Goal: Task Accomplishment & Management: Use online tool/utility

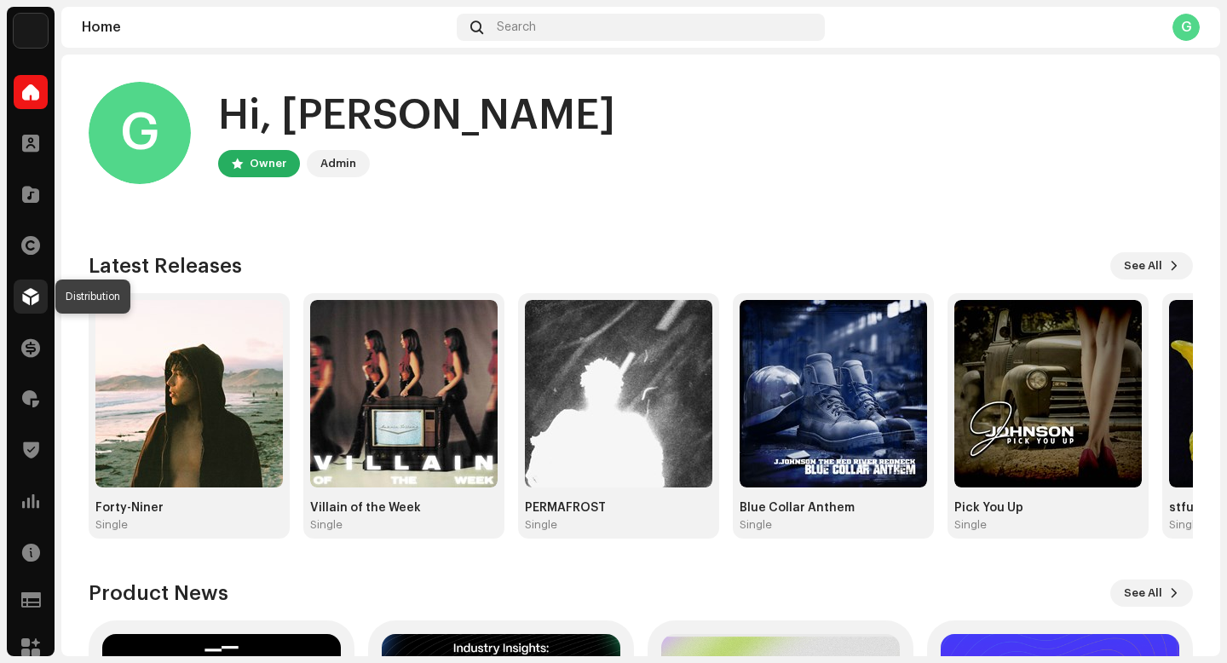
click at [34, 298] on span at bounding box center [30, 297] width 17 height 14
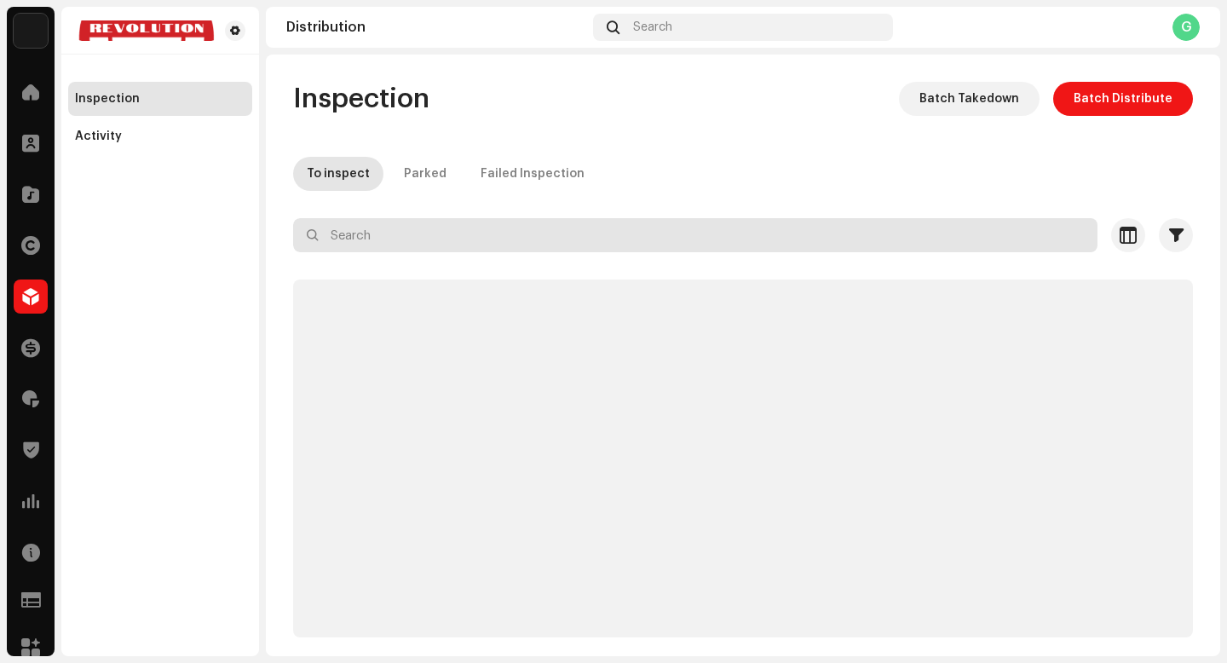
click at [497, 236] on input "text" at bounding box center [695, 235] width 805 height 34
paste input "7316481374893"
type input "7316481374893"
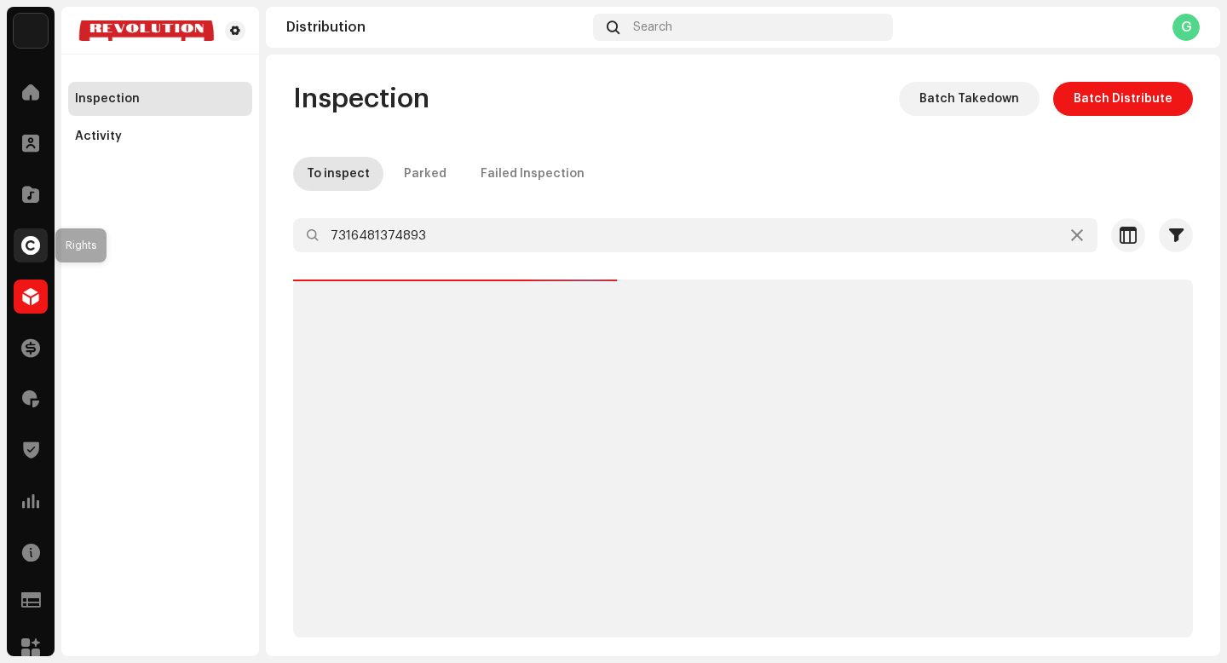
click at [33, 243] on span at bounding box center [30, 246] width 19 height 14
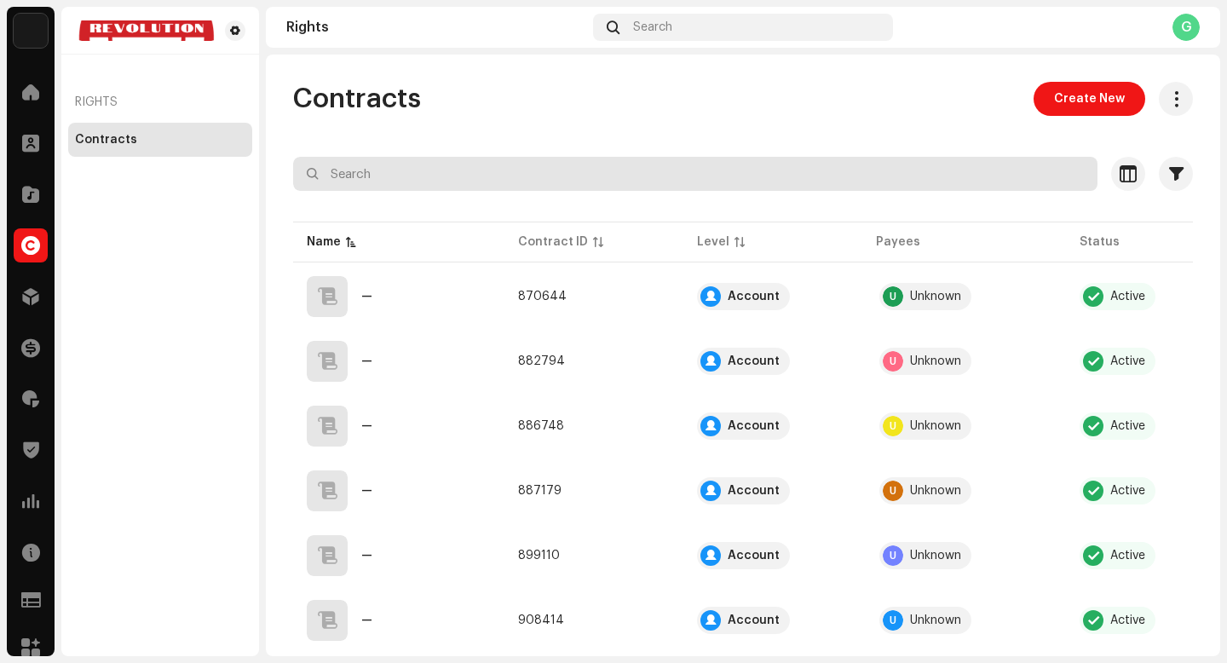
click at [455, 160] on input "text" at bounding box center [695, 174] width 805 height 34
paste input "7316481374893"
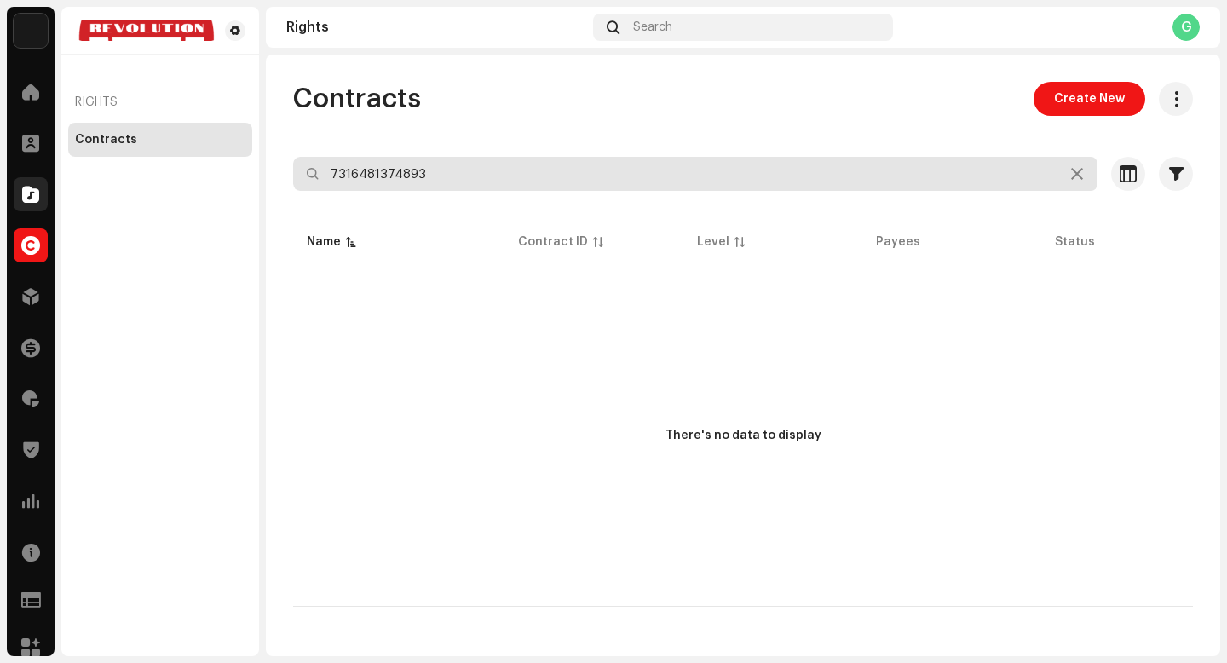
type input "7316481374893"
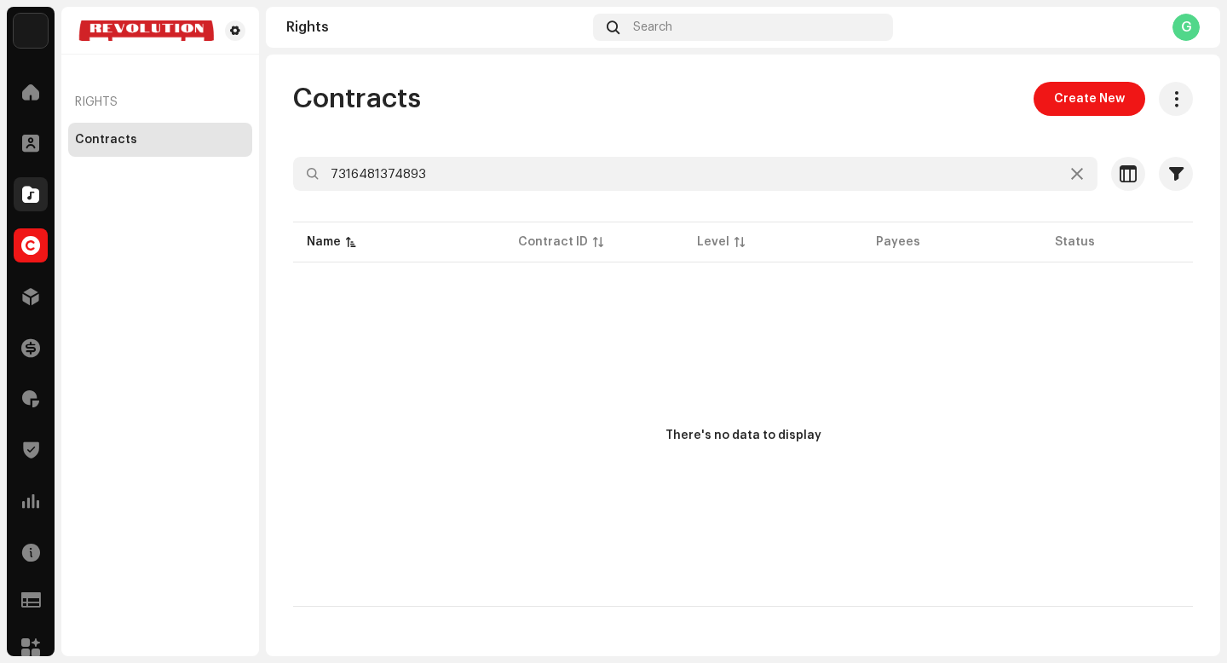
click at [30, 187] on span at bounding box center [30, 194] width 17 height 14
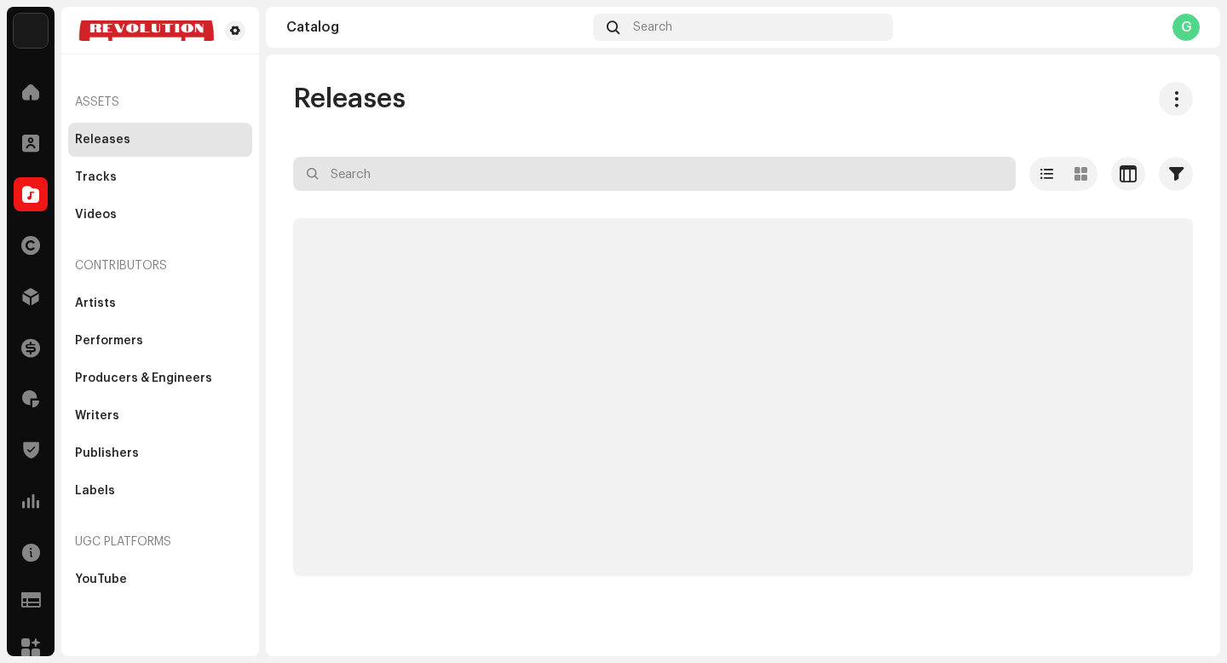
click at [489, 167] on input "text" at bounding box center [654, 174] width 723 height 34
paste input "7316481374893"
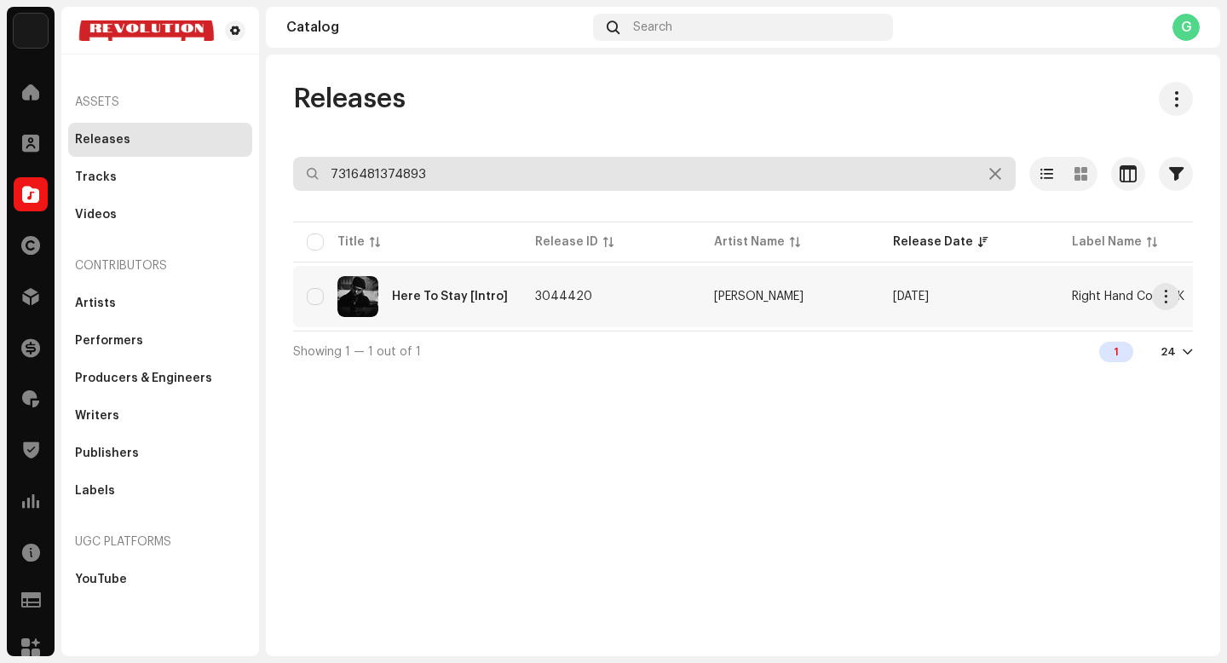
type input "7316481374893"
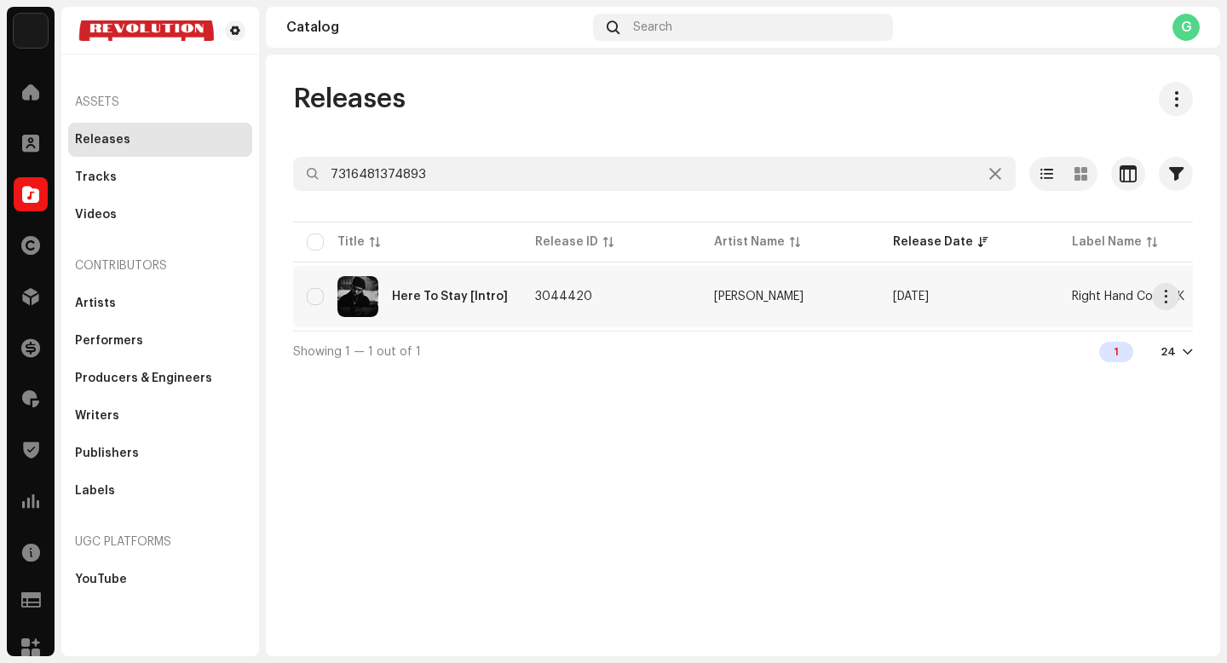
click at [630, 300] on td "3044420" at bounding box center [611, 296] width 179 height 61
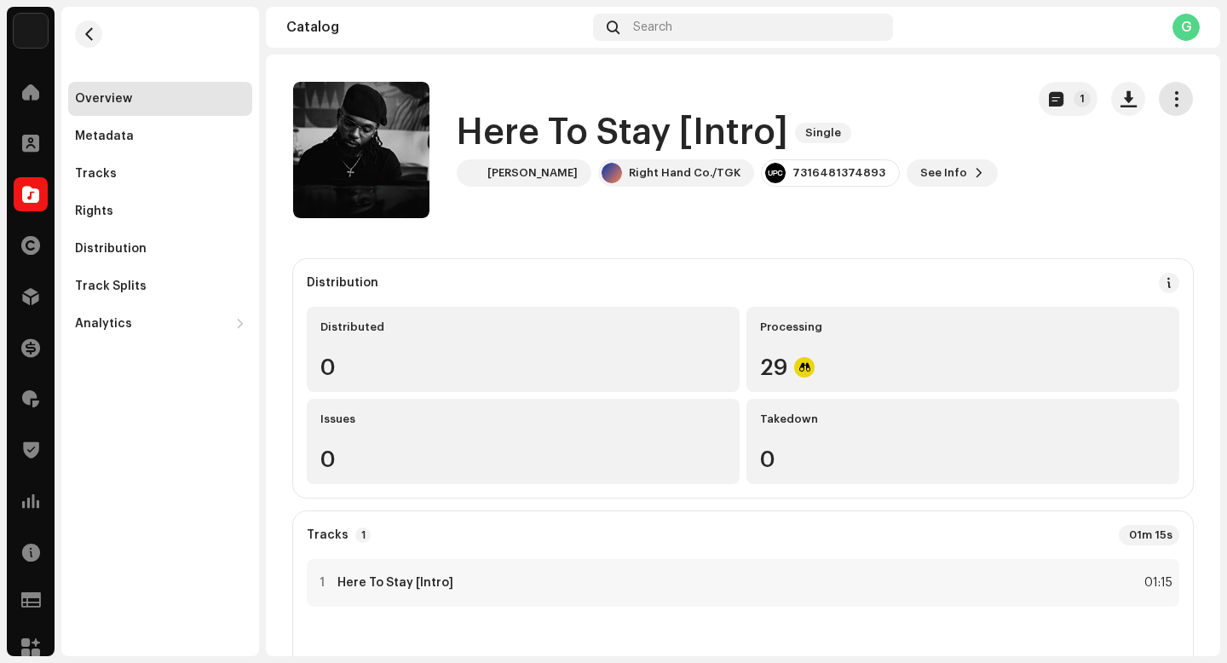
click at [1177, 93] on button "button" at bounding box center [1176, 99] width 34 height 34
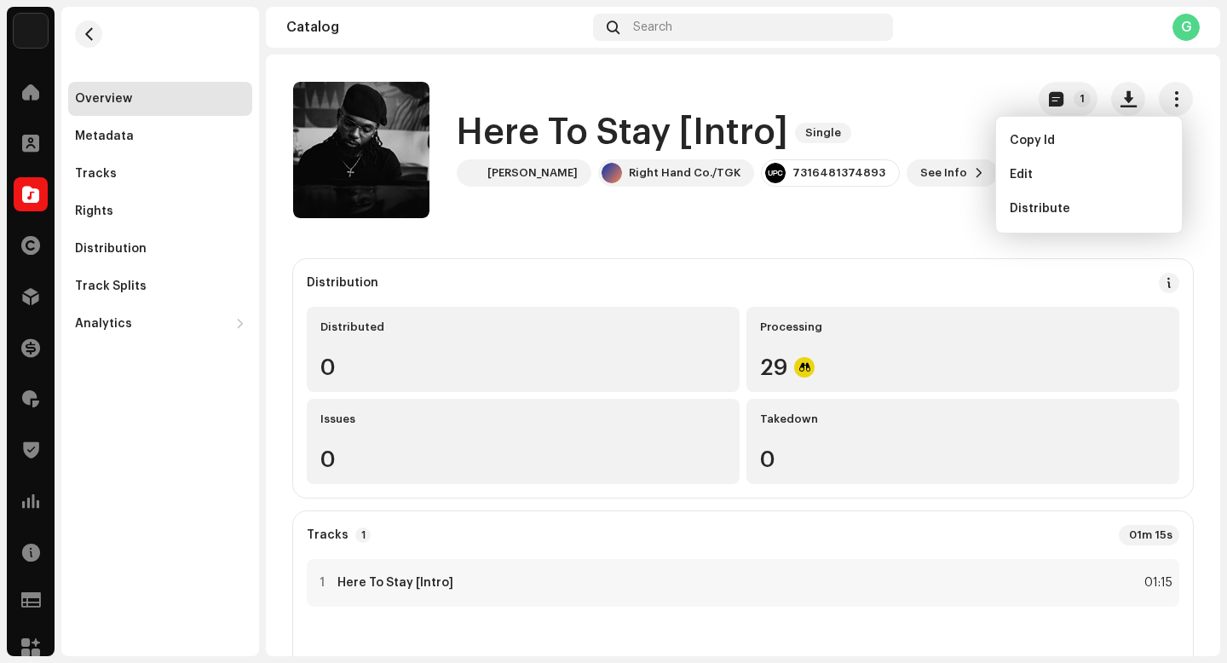
click at [915, 101] on div "Here To Stay [Intro] Single [PERSON_NAME] Right Hand Co./TGK 7316481374893 See …" at bounding box center [652, 150] width 718 height 136
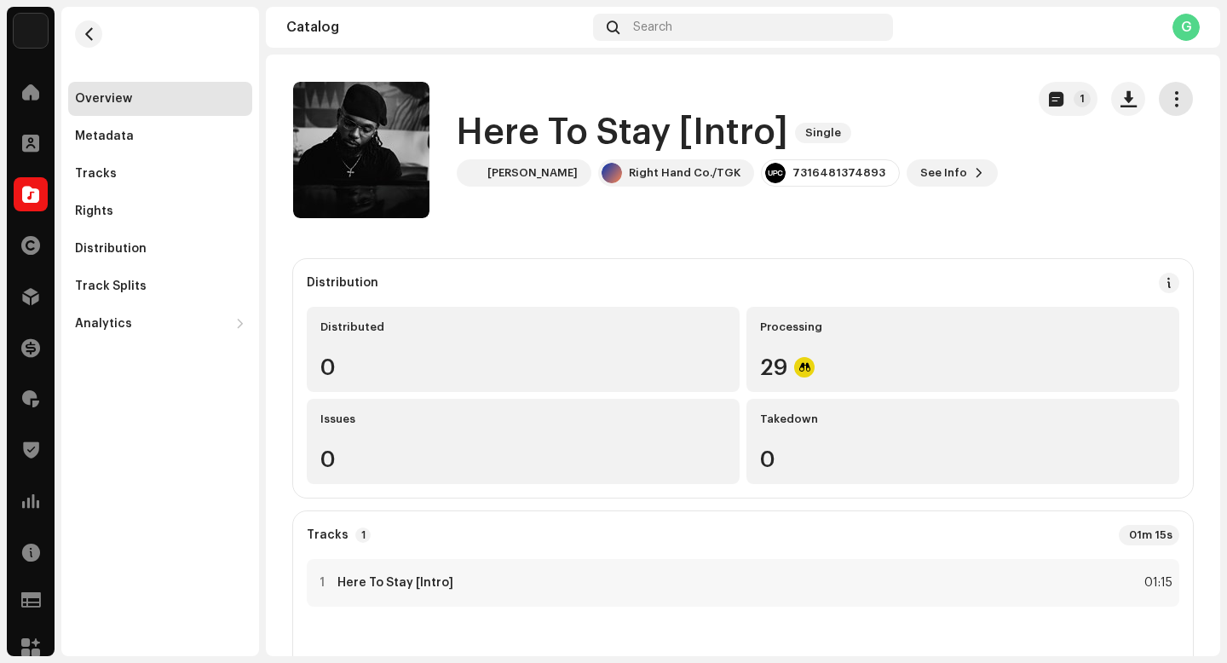
click at [1168, 86] on button "button" at bounding box center [1176, 99] width 34 height 34
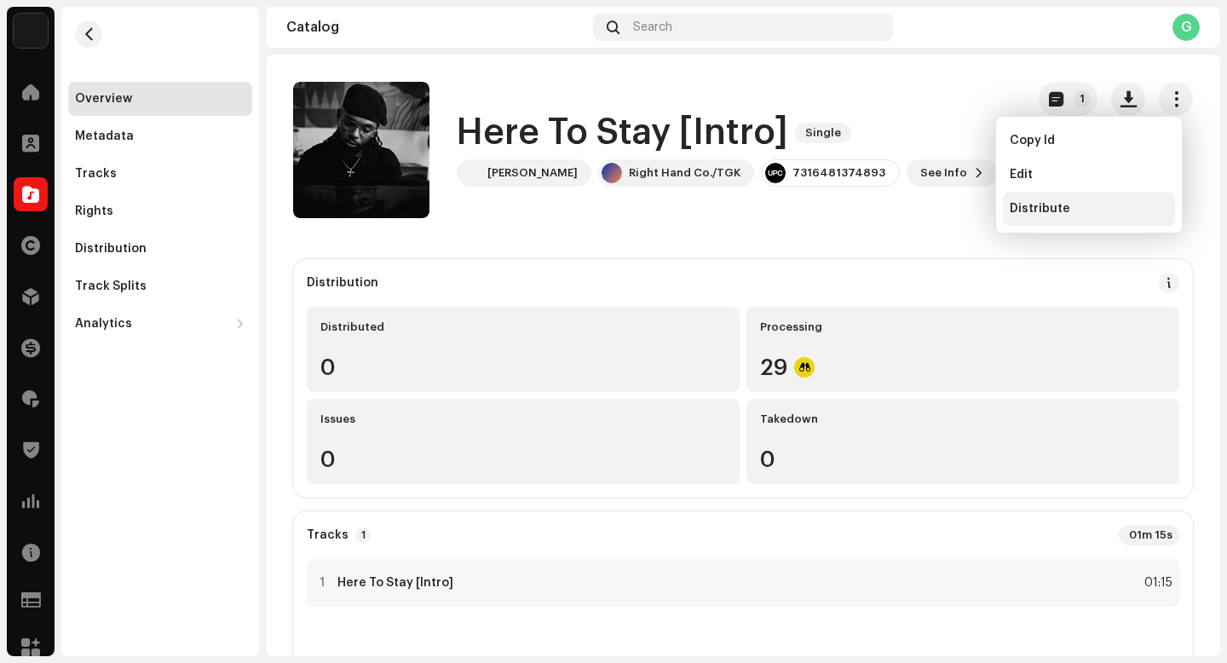
click at [1048, 214] on span "Distribute" at bounding box center [1040, 209] width 61 height 14
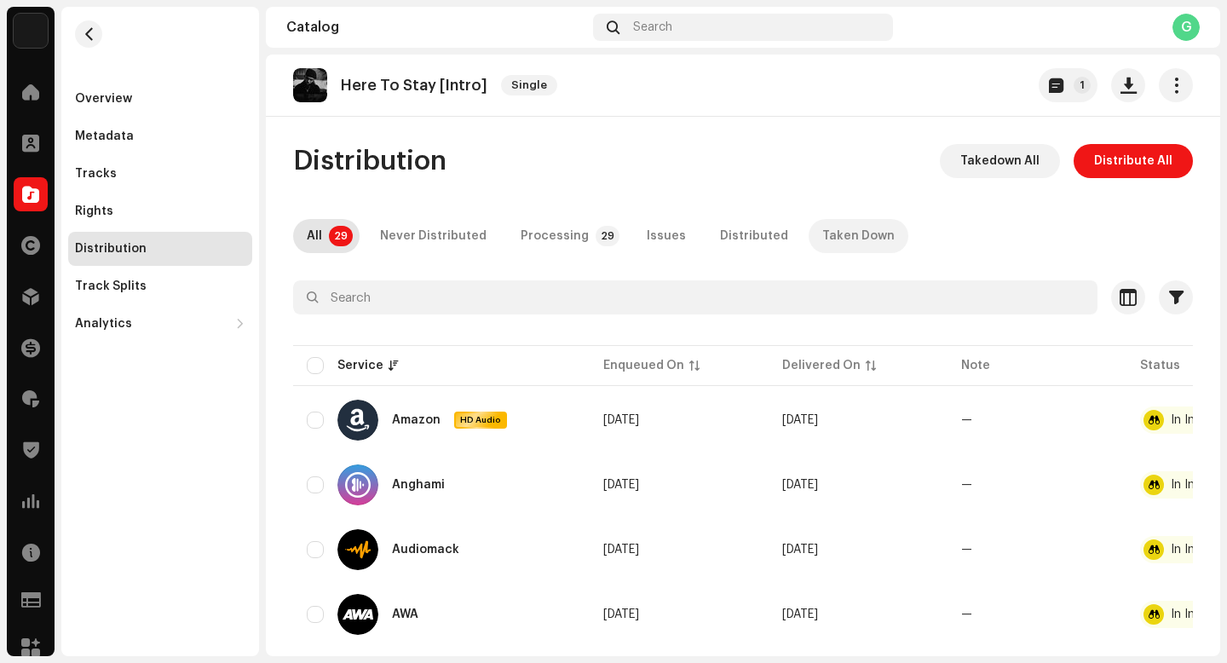
click at [823, 228] on div "Taken Down" at bounding box center [858, 236] width 72 height 34
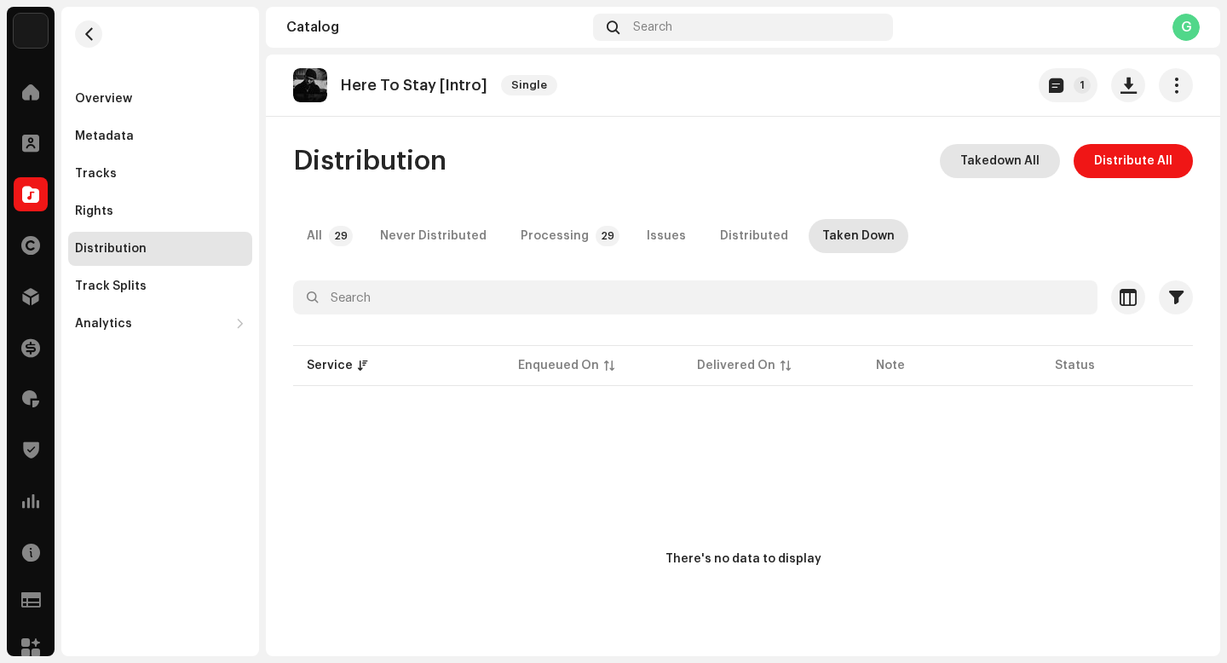
click at [969, 164] on span "Takedown All" at bounding box center [999, 161] width 79 height 34
click at [696, 138] on div "Not Eligible For Takedown The takedown cannot proceed because some of the relea…" at bounding box center [613, 331] width 1227 height 663
click at [24, 296] on span at bounding box center [30, 297] width 17 height 14
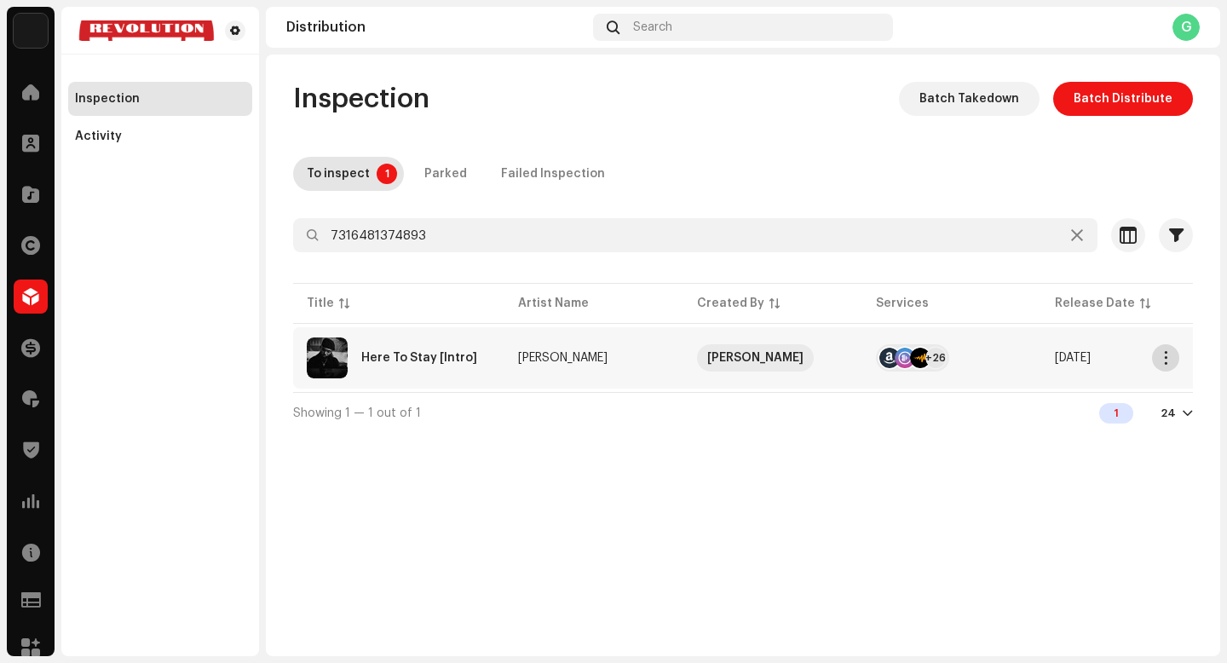
click at [1171, 364] on span "button" at bounding box center [1166, 358] width 13 height 14
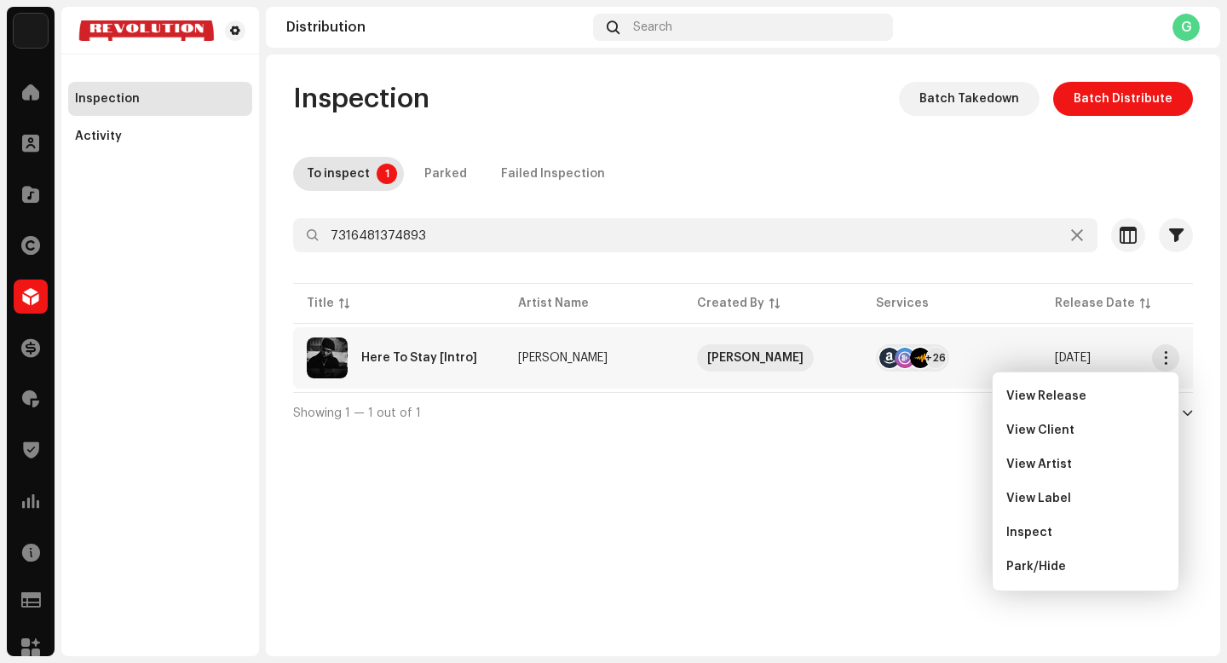
click at [823, 355] on re-a-table-vip "[PERSON_NAME]" at bounding box center [773, 357] width 152 height 27
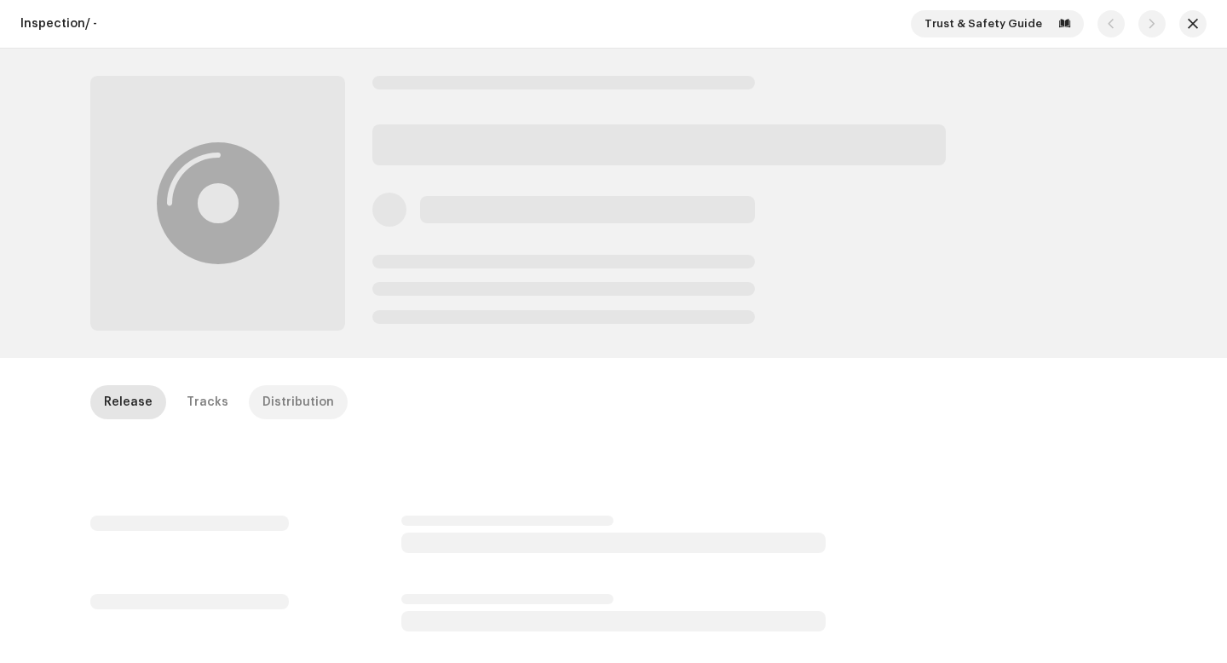
click at [281, 402] on div "Distribution" at bounding box center [298, 402] width 72 height 34
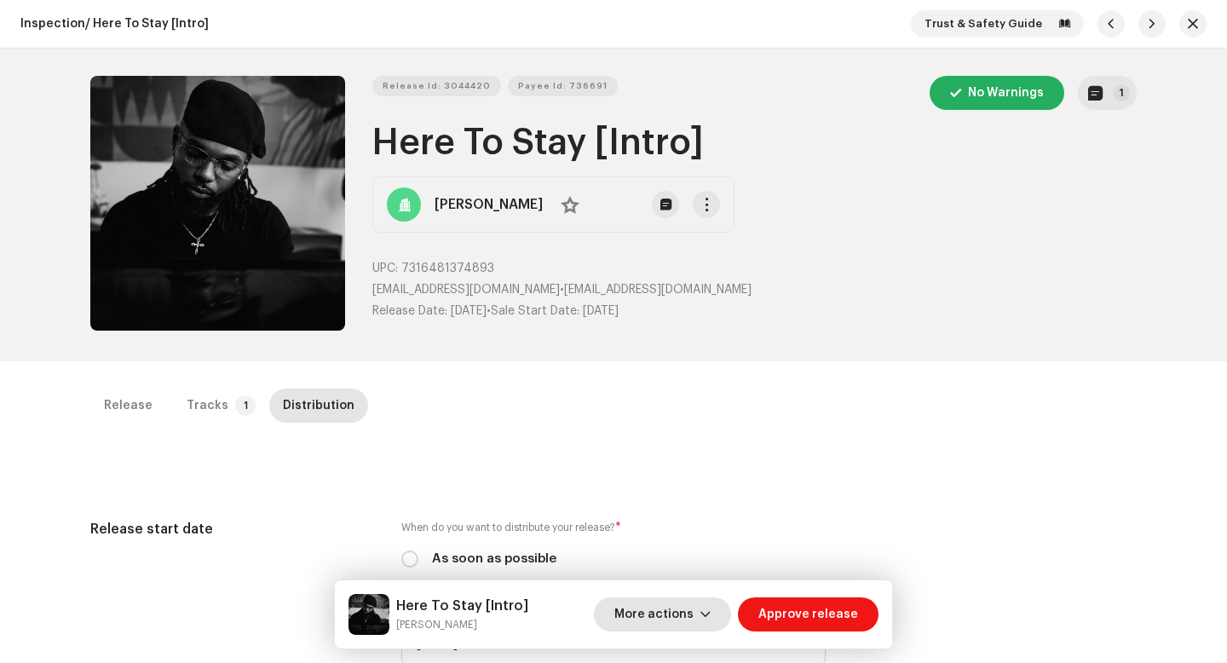
click at [692, 620] on span "More actions" at bounding box center [653, 614] width 79 height 34
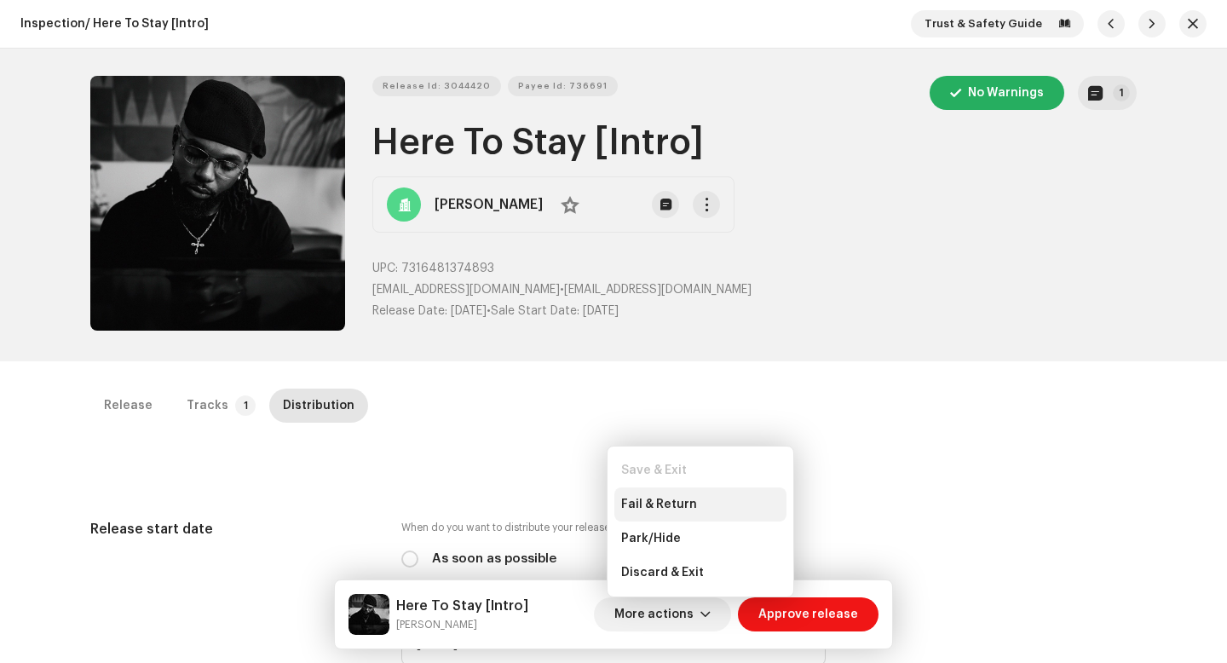
click at [661, 498] on span "Fail & Return" at bounding box center [659, 505] width 76 height 14
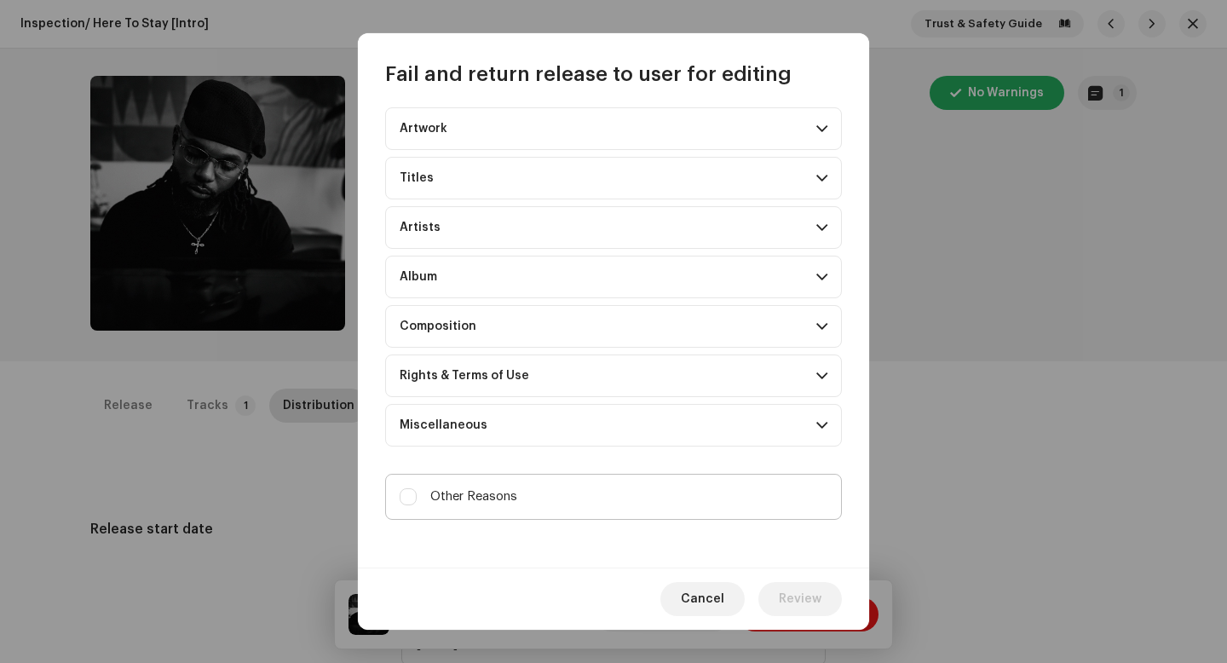
click at [482, 492] on span "Other Reasons" at bounding box center [473, 496] width 87 height 19
click at [417, 492] on input "Other Reasons" at bounding box center [408, 496] width 17 height 17
checkbox input "true"
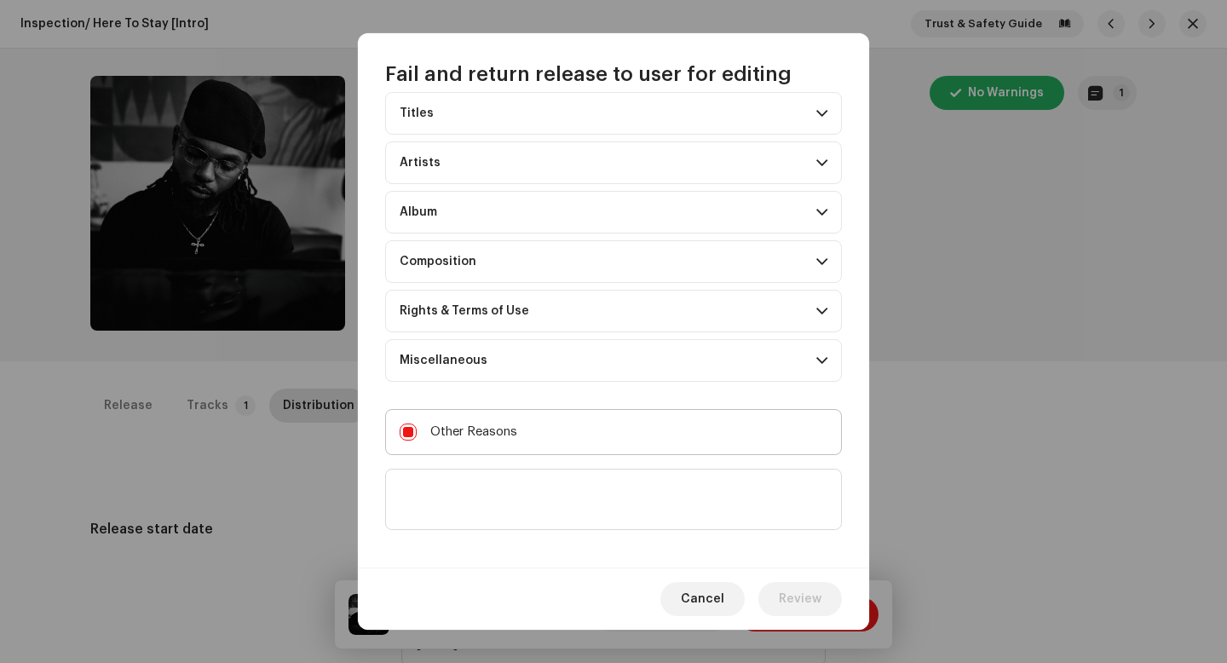
scroll to position [119, 0]
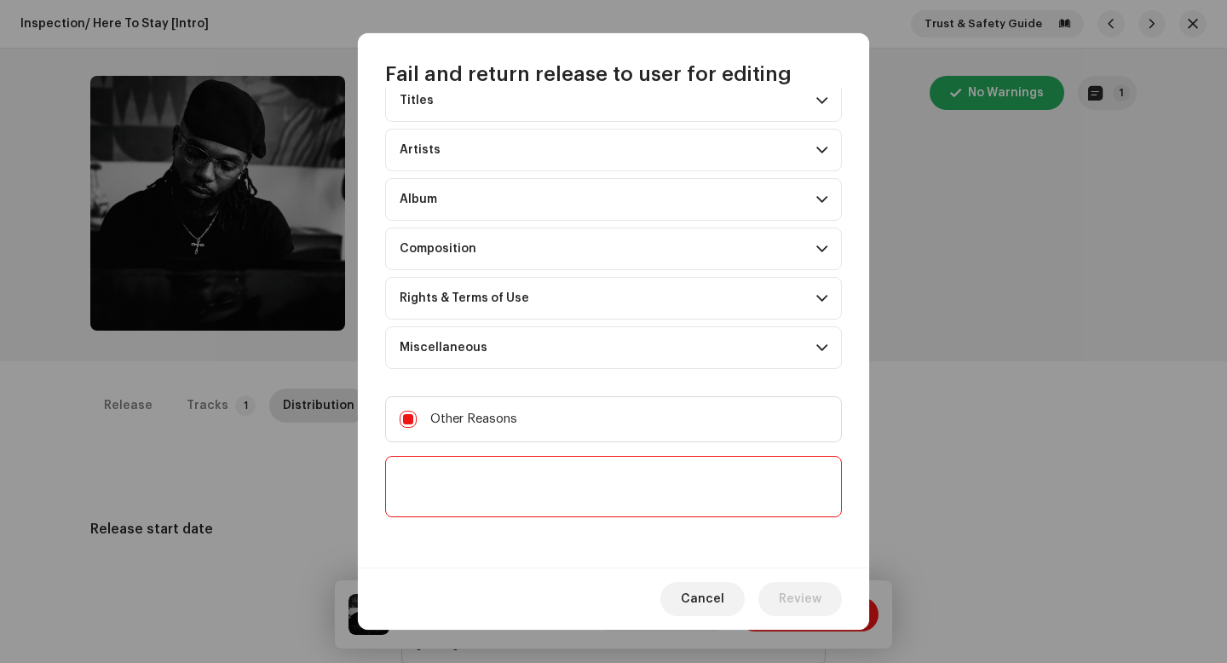
click at [499, 503] on textarea at bounding box center [613, 486] width 457 height 61
type textarea "H"
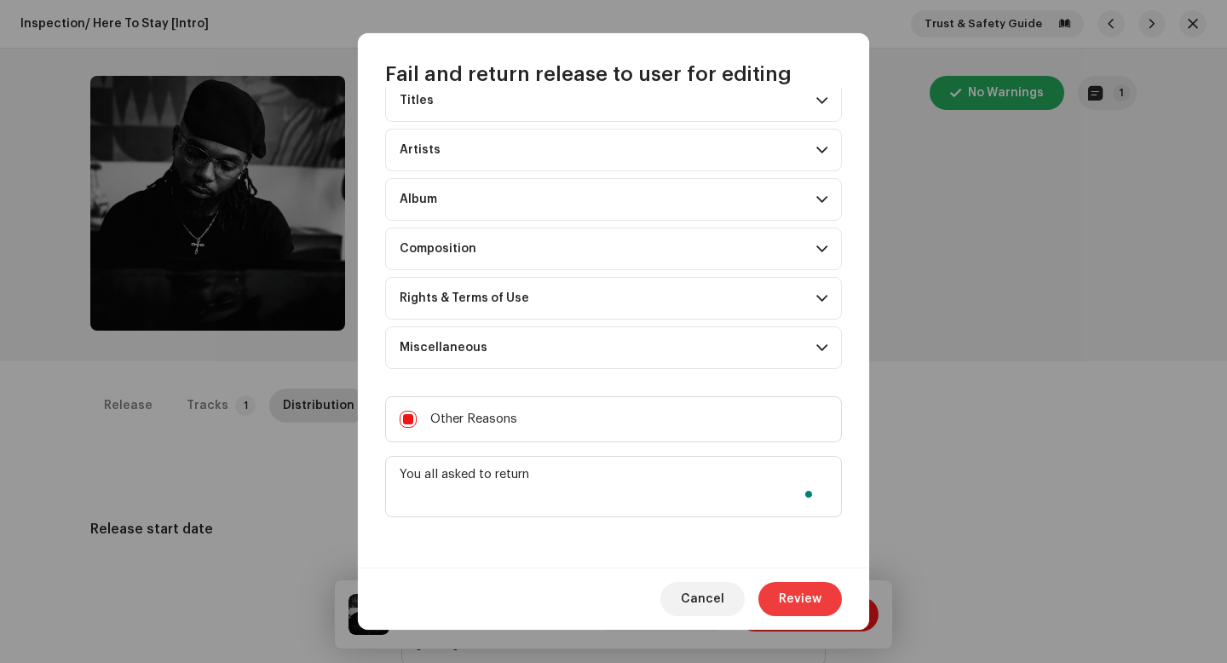
type textarea "You all asked to return"
click at [798, 588] on span "Review" at bounding box center [800, 599] width 43 height 34
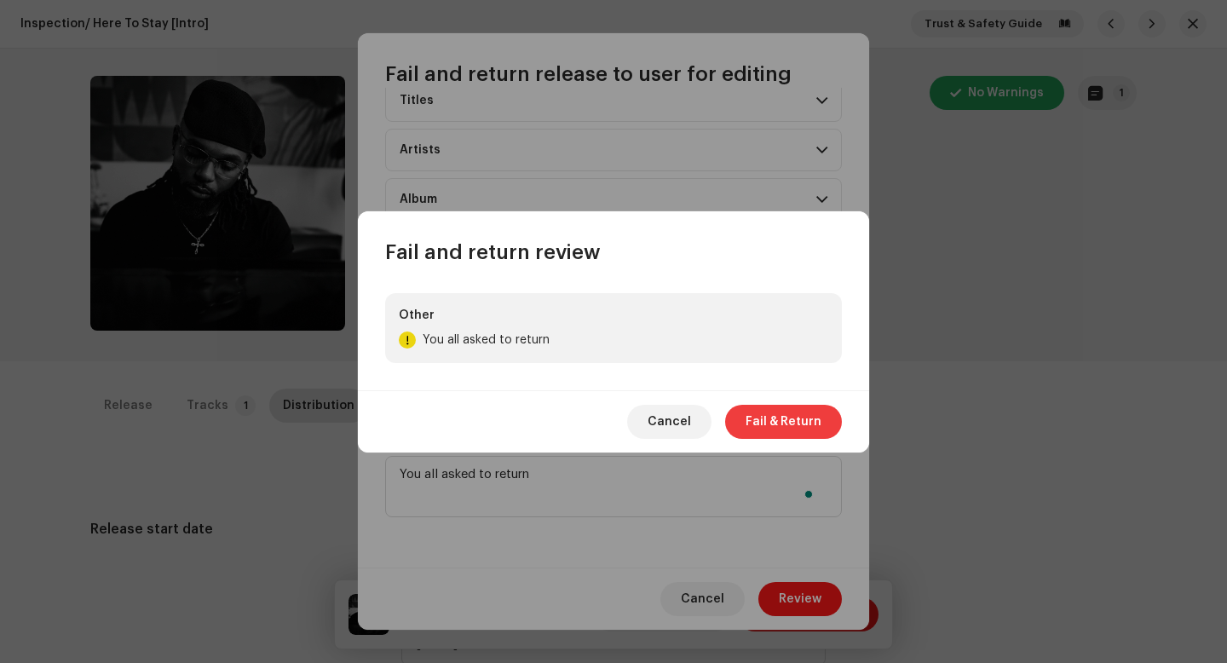
click at [796, 405] on span "Fail & Return" at bounding box center [784, 422] width 76 height 34
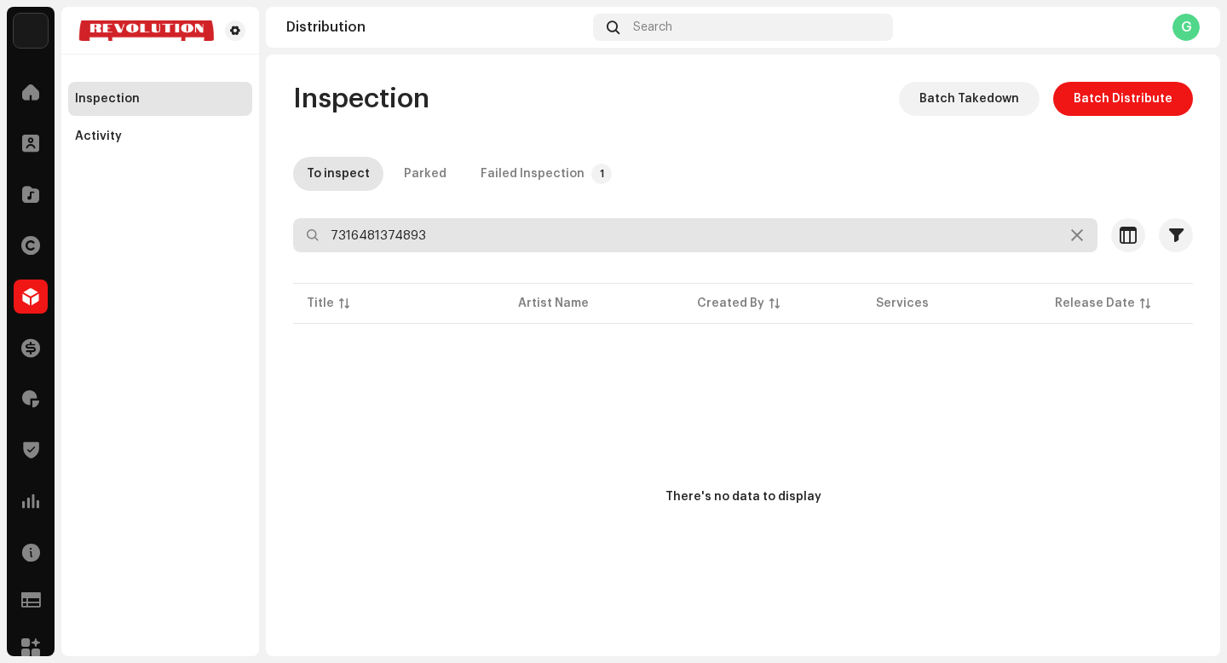
click at [487, 227] on input "7316481374893" at bounding box center [695, 235] width 805 height 34
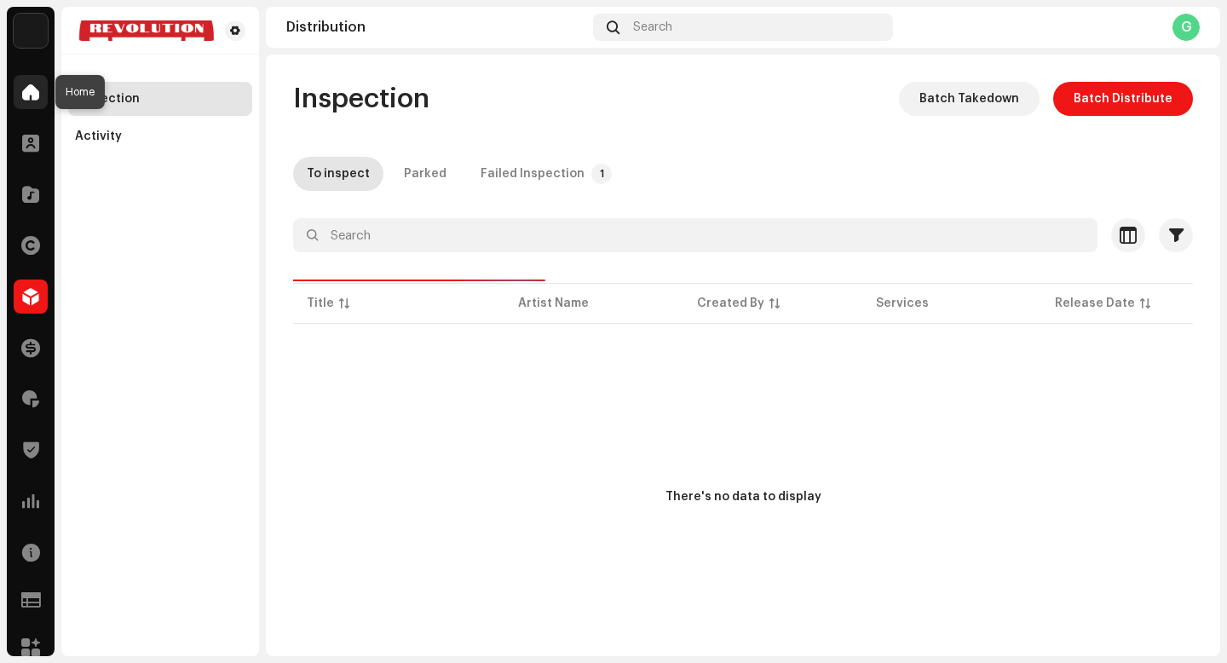
click at [31, 89] on span at bounding box center [30, 92] width 17 height 14
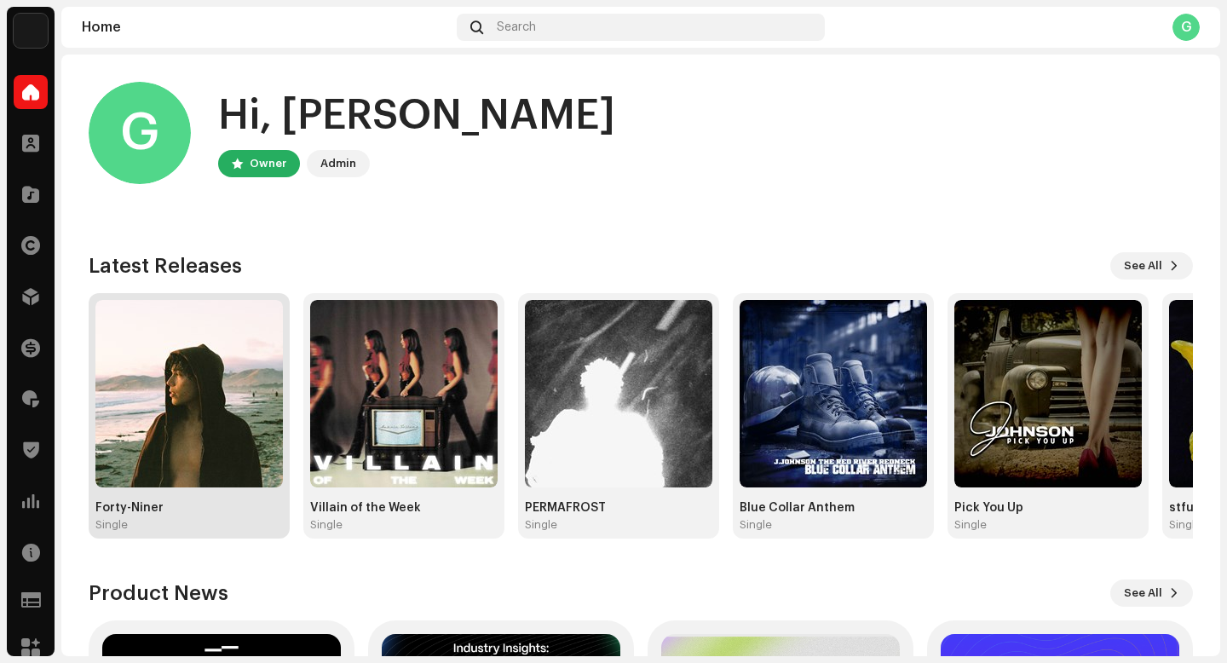
click at [202, 379] on img at bounding box center [188, 393] width 187 height 187
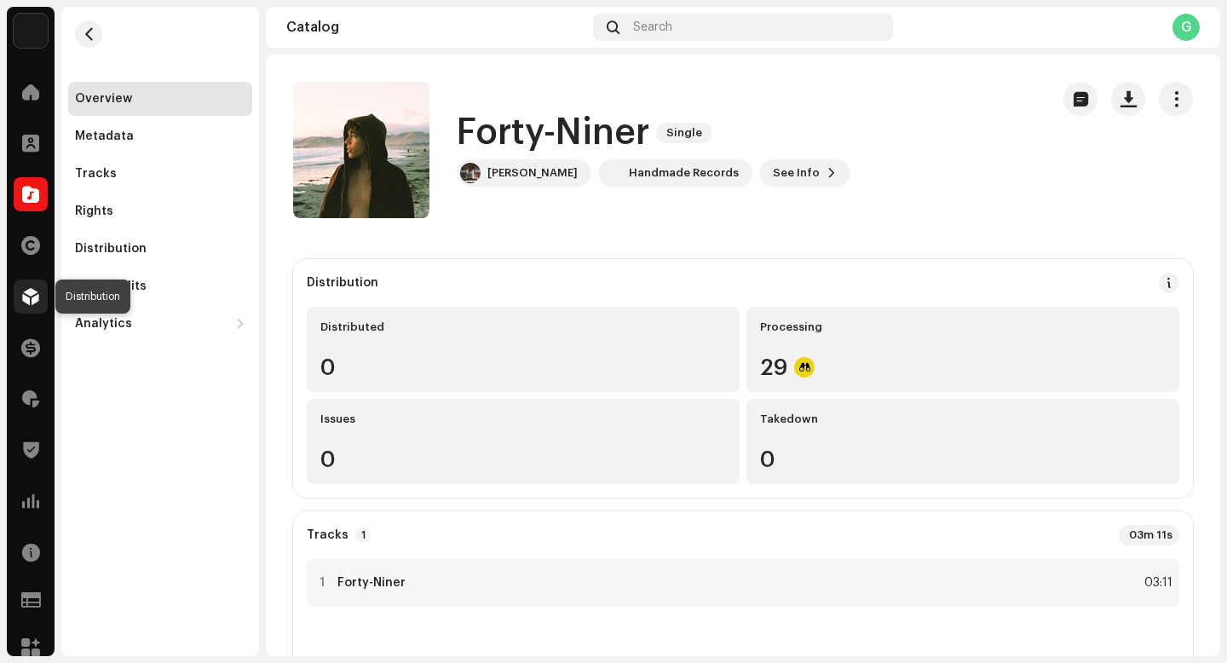
click at [31, 293] on span at bounding box center [30, 297] width 17 height 14
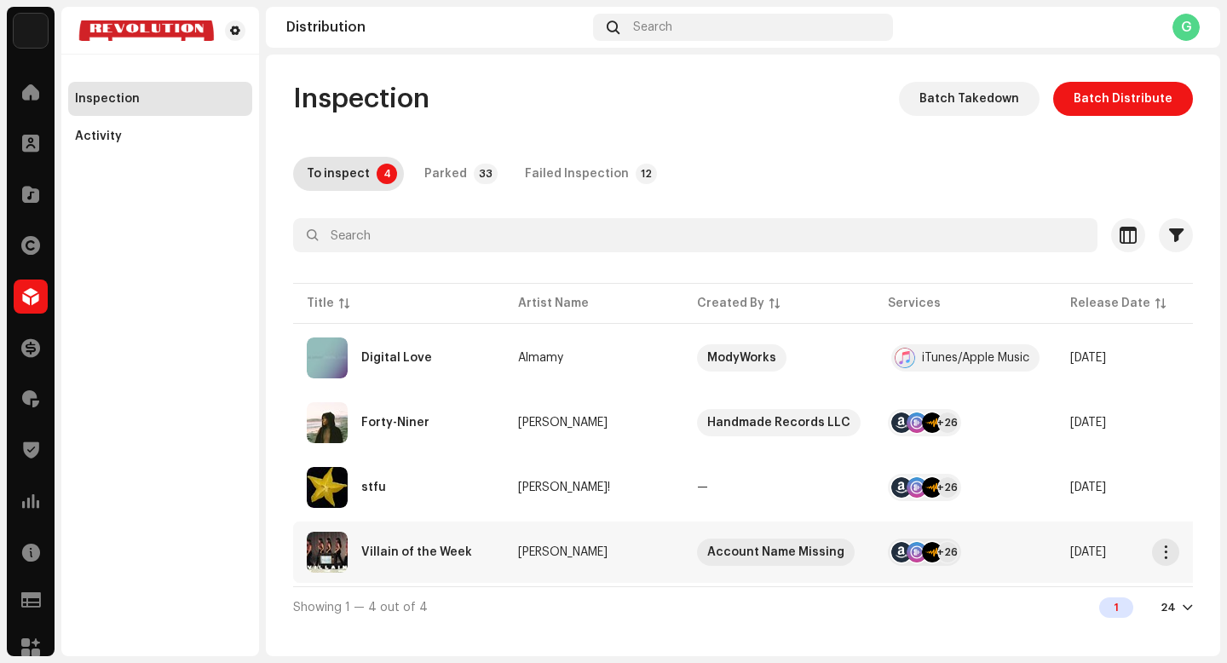
click at [602, 553] on re-a-table-link "[PERSON_NAME]" at bounding box center [594, 552] width 152 height 12
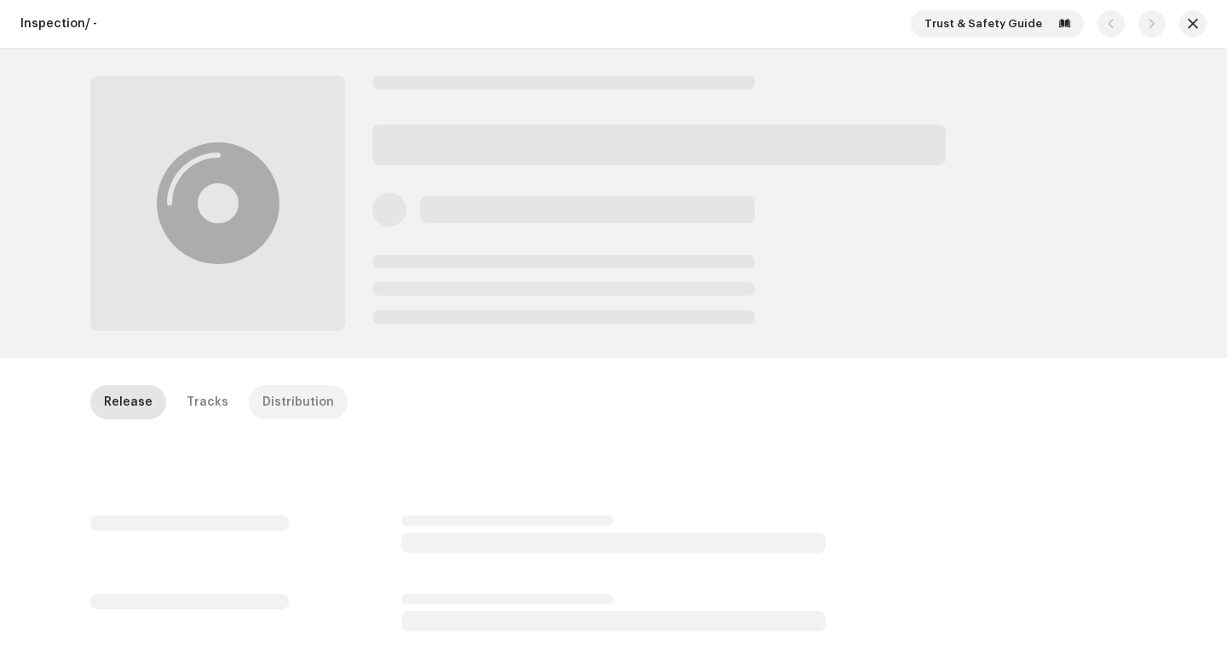
click at [303, 402] on div "Distribution" at bounding box center [298, 402] width 72 height 34
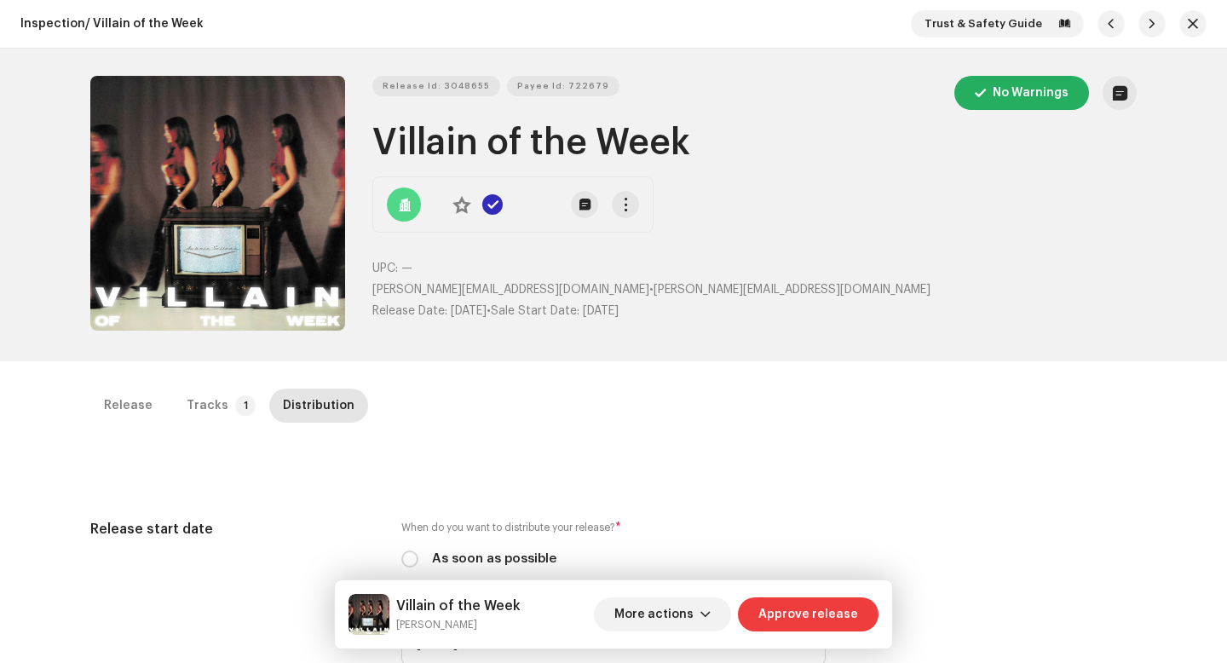
click at [781, 622] on span "Approve release" at bounding box center [808, 614] width 100 height 34
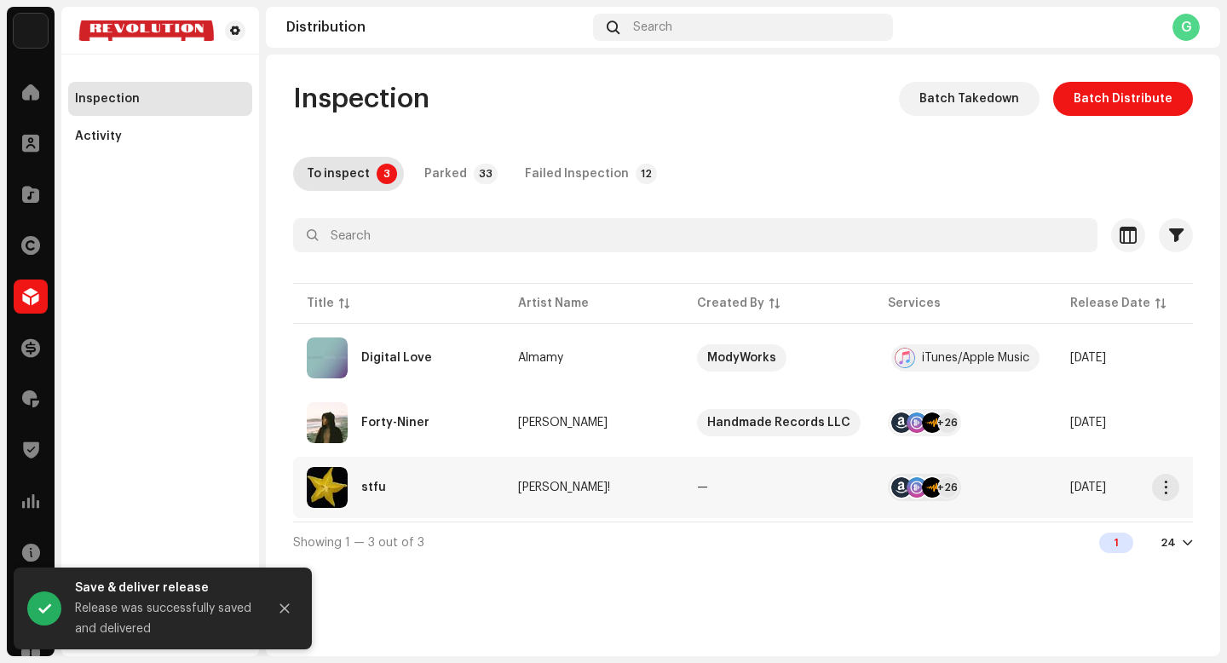
click at [454, 498] on div "stfu" at bounding box center [399, 487] width 184 height 41
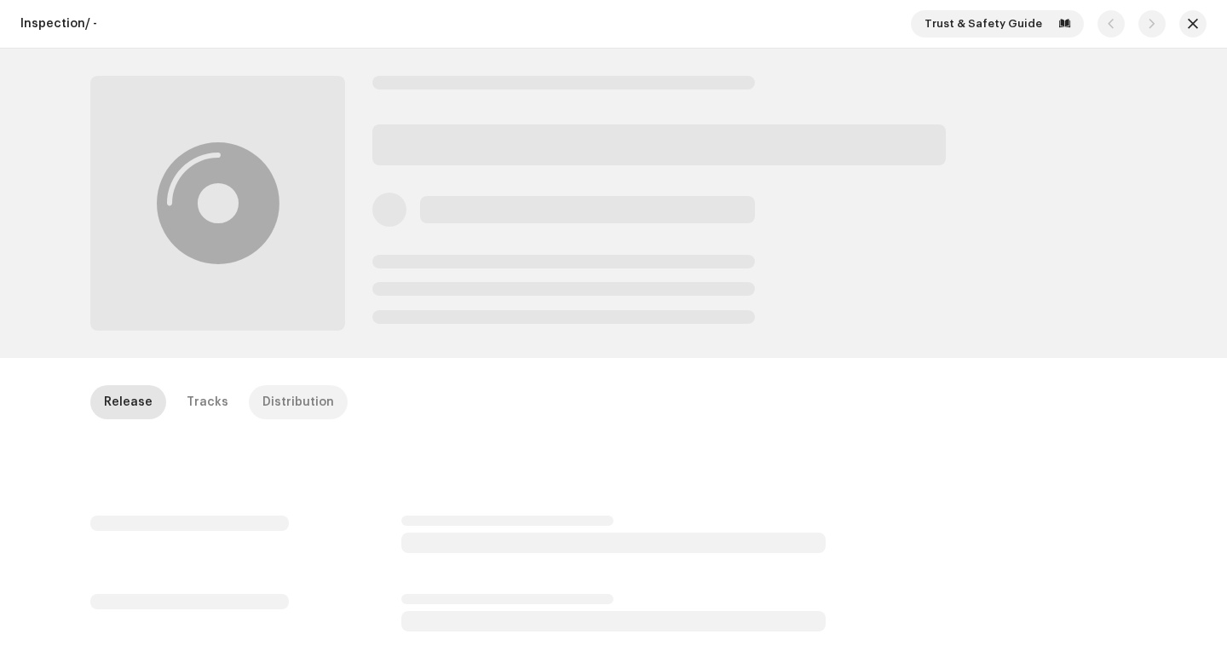
click at [309, 404] on div "Distribution" at bounding box center [298, 402] width 72 height 34
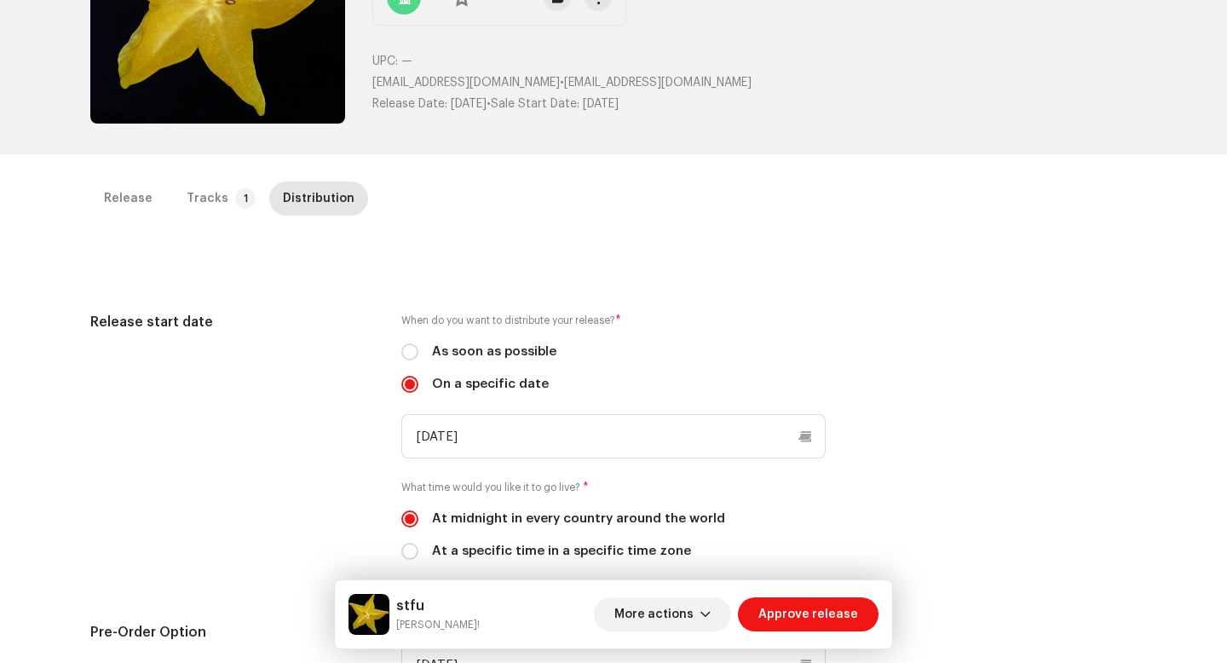
scroll to position [253, 0]
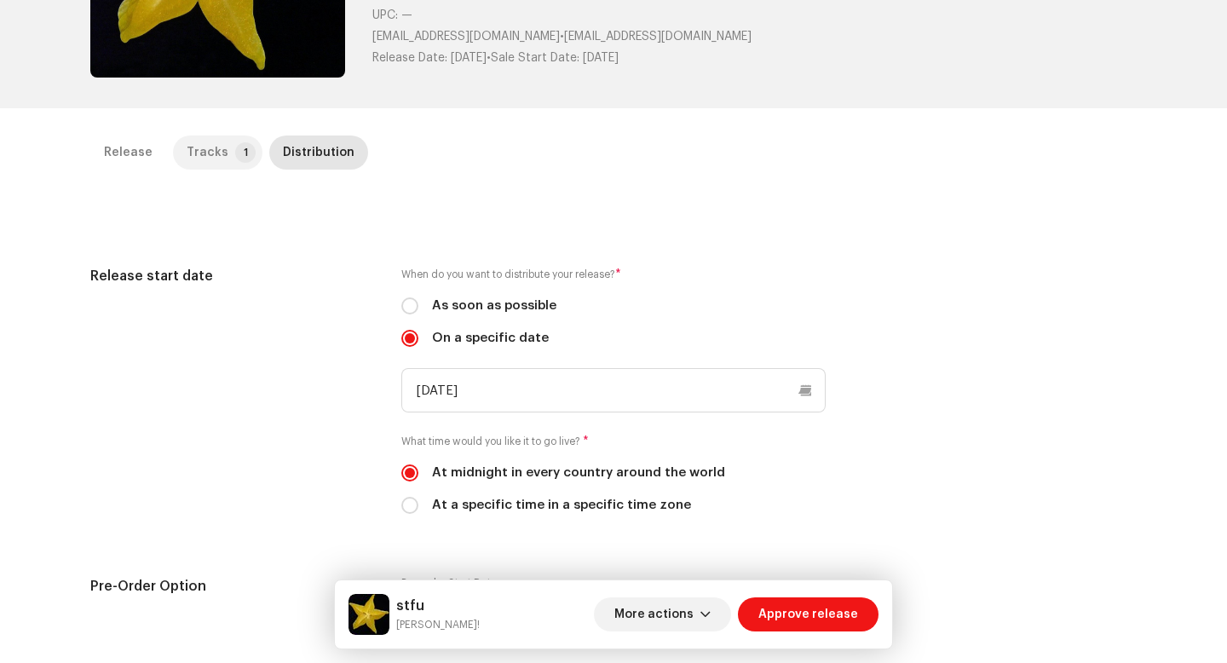
click at [205, 148] on div "Tracks" at bounding box center [208, 153] width 42 height 34
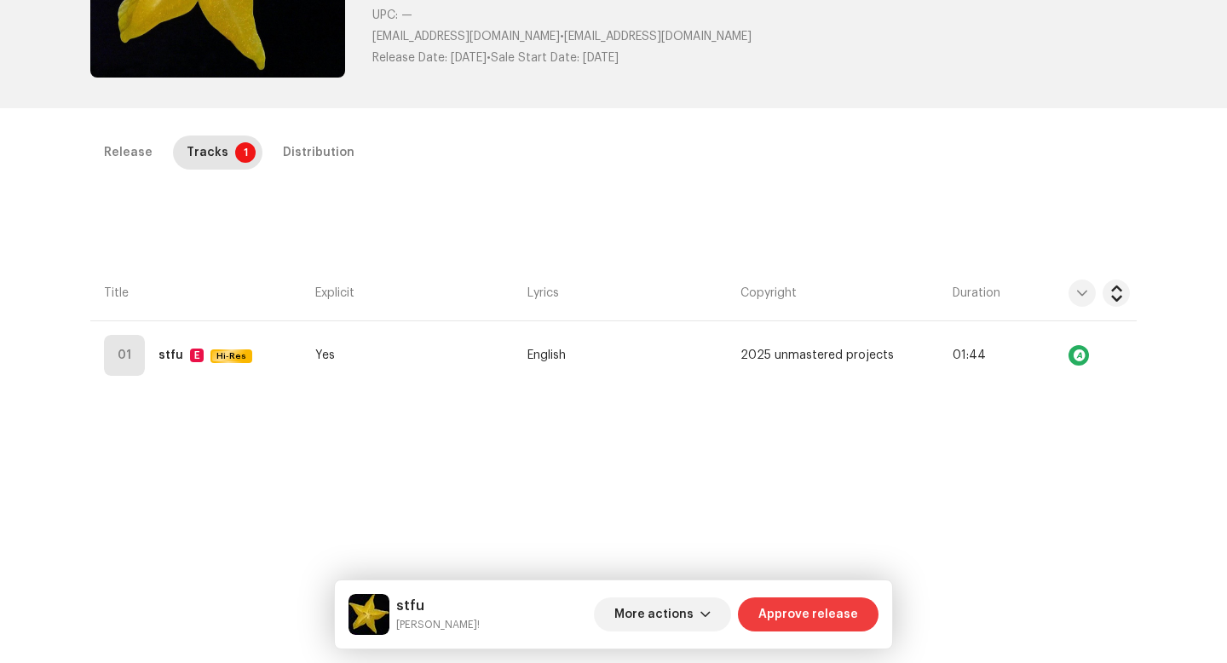
click at [831, 608] on span "Approve release" at bounding box center [808, 614] width 100 height 34
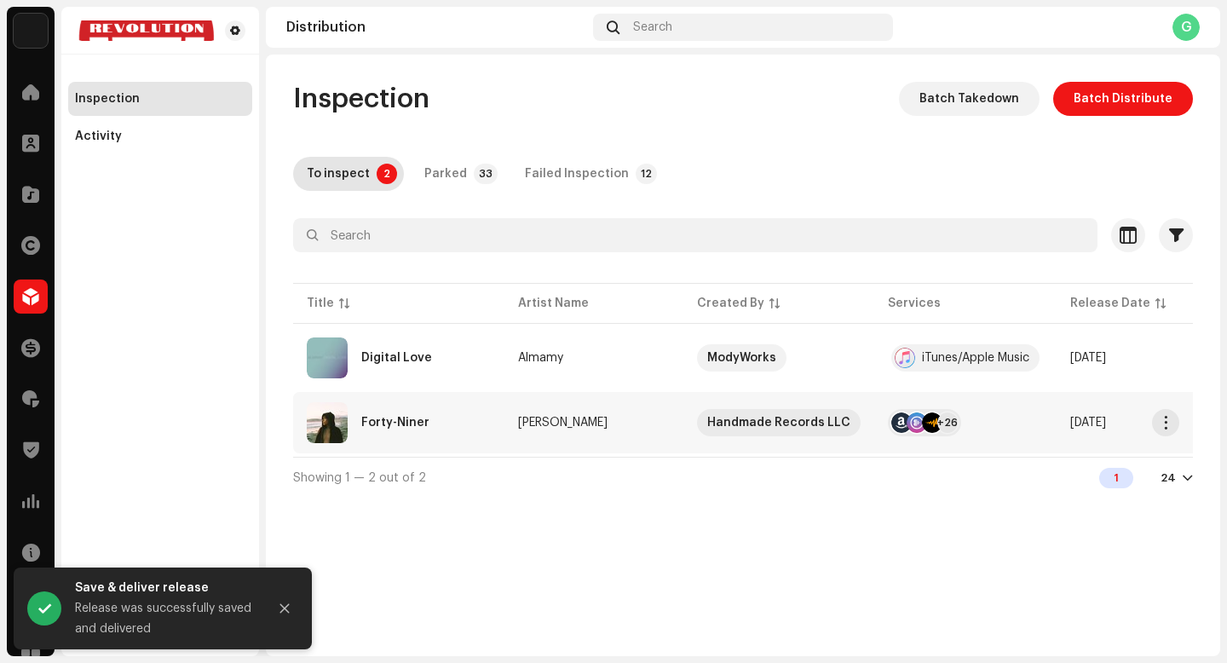
click at [453, 417] on div "Forty-Niner" at bounding box center [399, 422] width 184 height 41
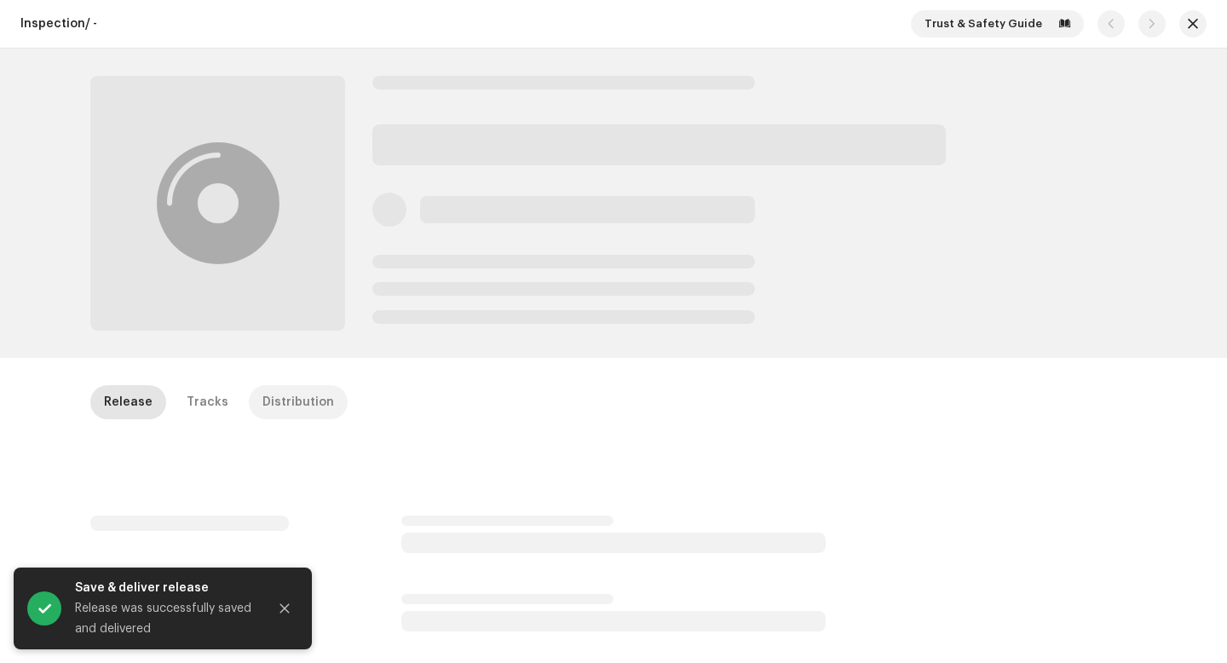
click at [298, 406] on div "Distribution" at bounding box center [298, 402] width 72 height 34
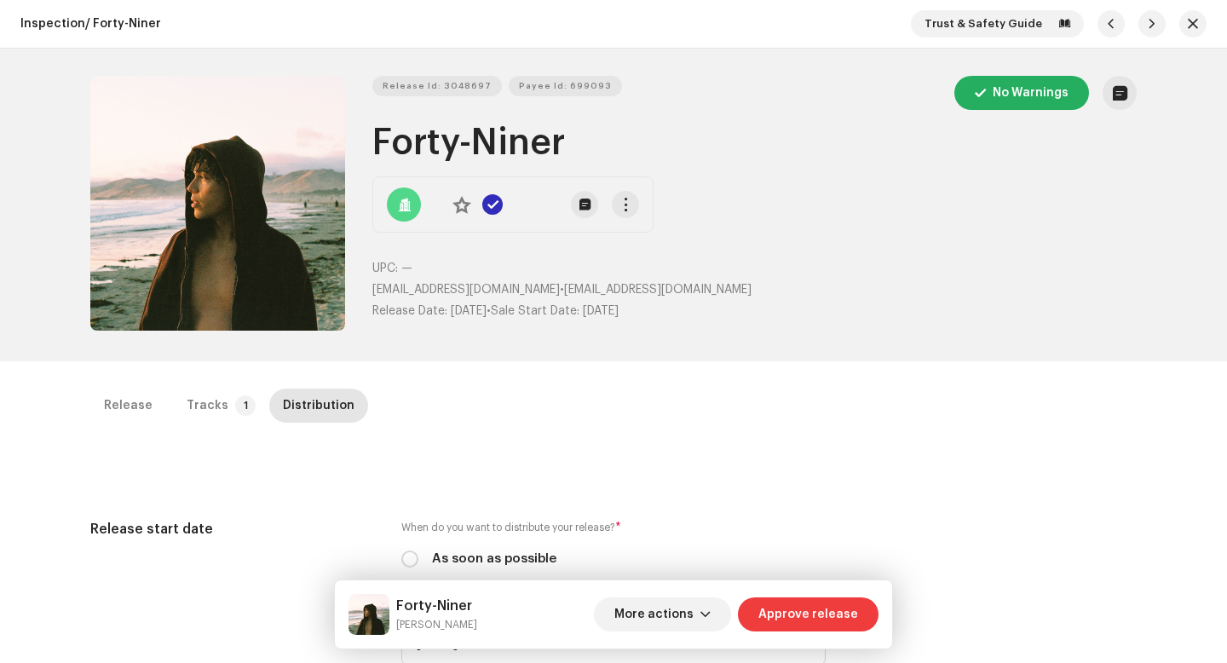
click at [798, 603] on span "Approve release" at bounding box center [808, 614] width 100 height 34
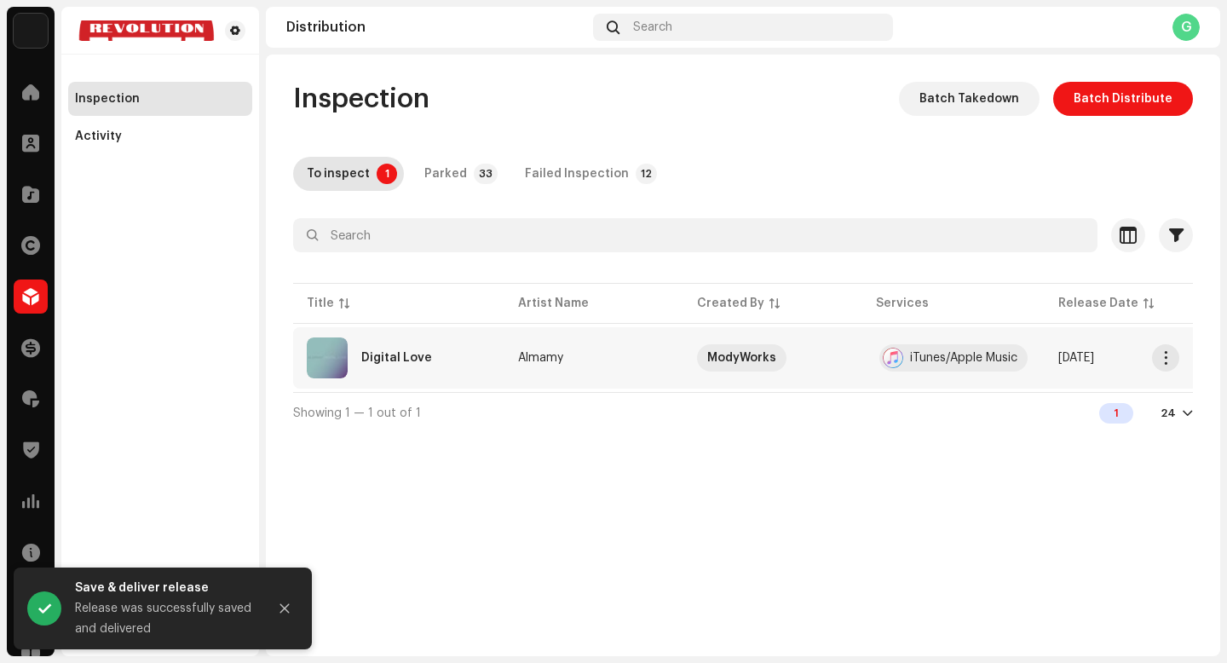
click at [465, 361] on div "Digital Love" at bounding box center [399, 357] width 184 height 41
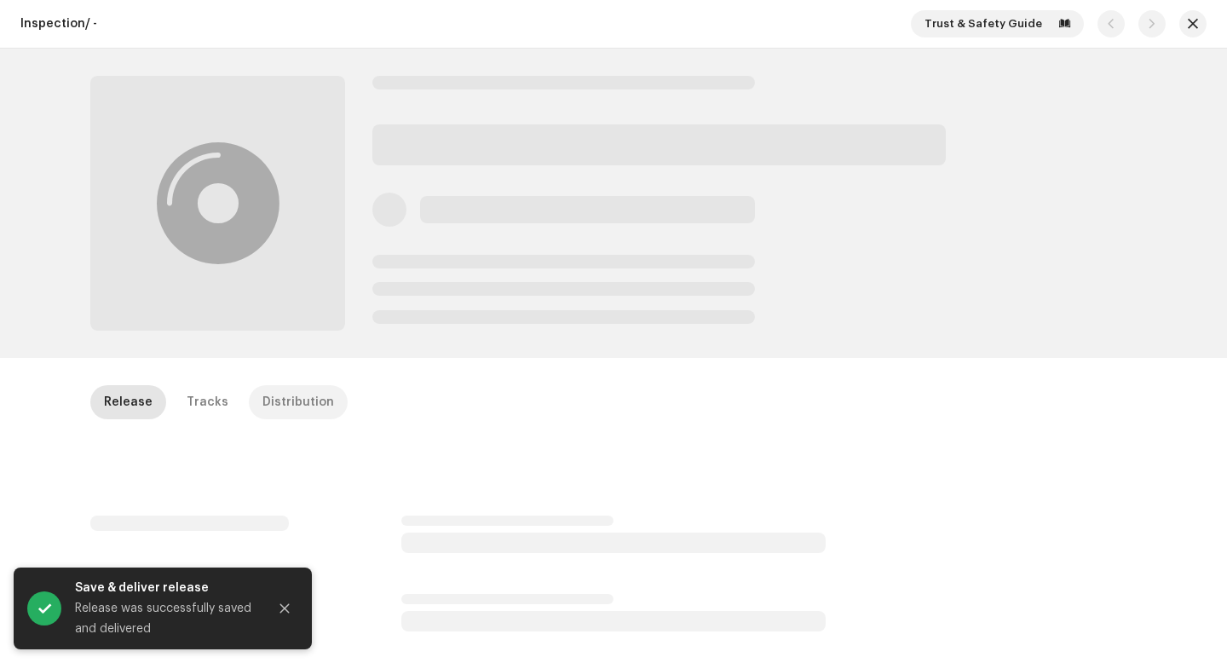
click at [295, 413] on div "Distribution" at bounding box center [298, 402] width 72 height 34
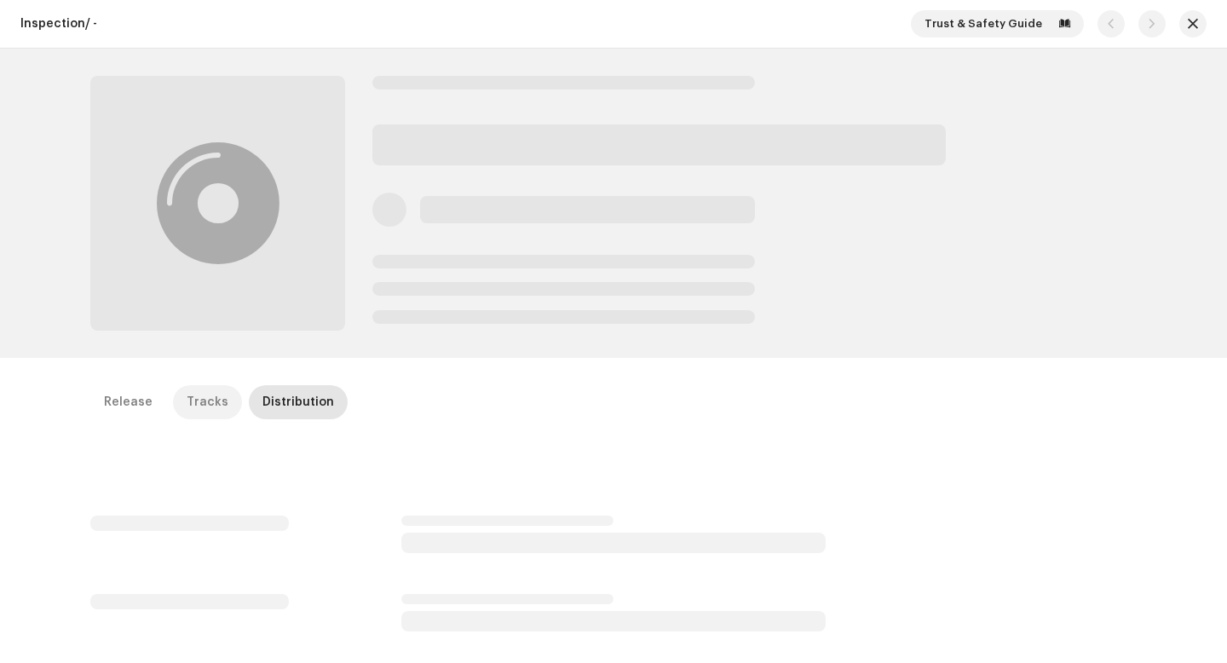
click at [187, 414] on div "Tracks" at bounding box center [208, 402] width 42 height 34
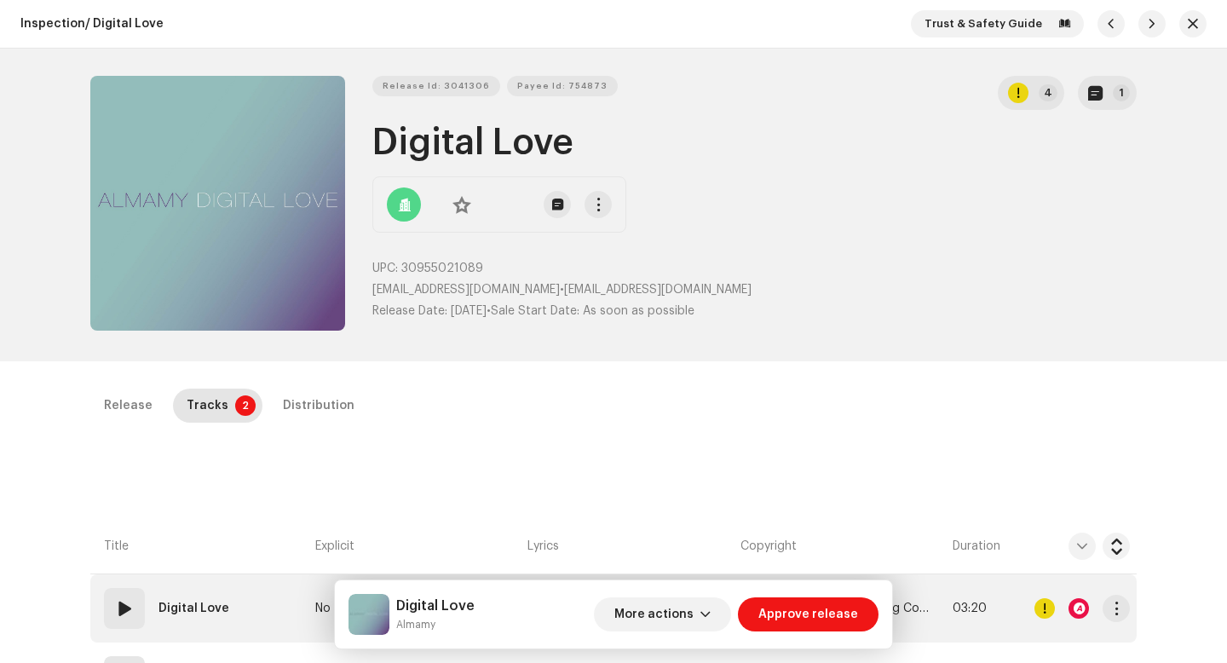
click at [1074, 607] on div at bounding box center [1079, 608] width 20 height 20
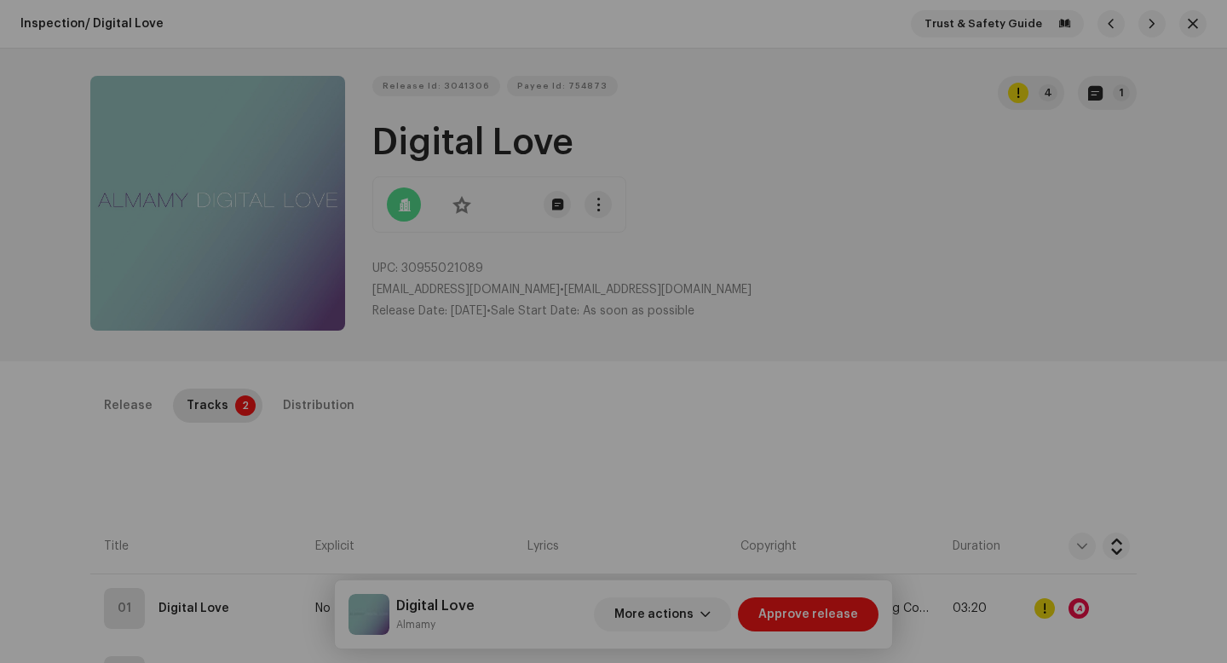
click at [977, 221] on div "Audio Recognition by Remix/Sample 1 Cover Song 3 Speech ! All results require r…" at bounding box center [613, 331] width 1227 height 663
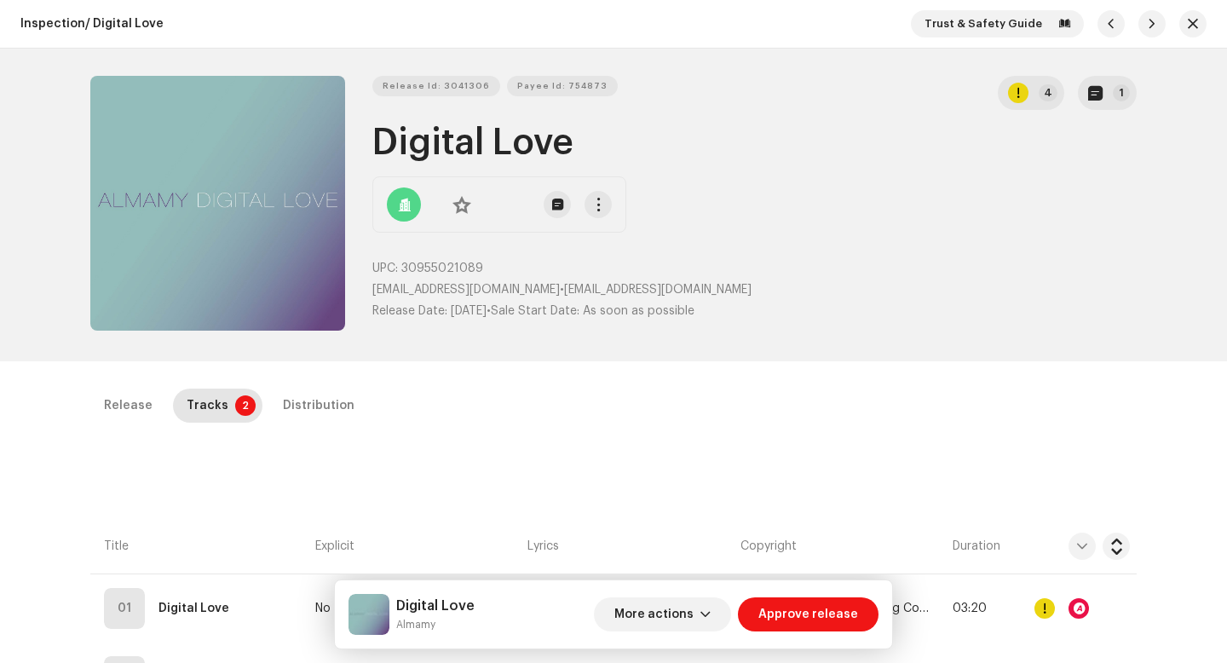
scroll to position [42, 0]
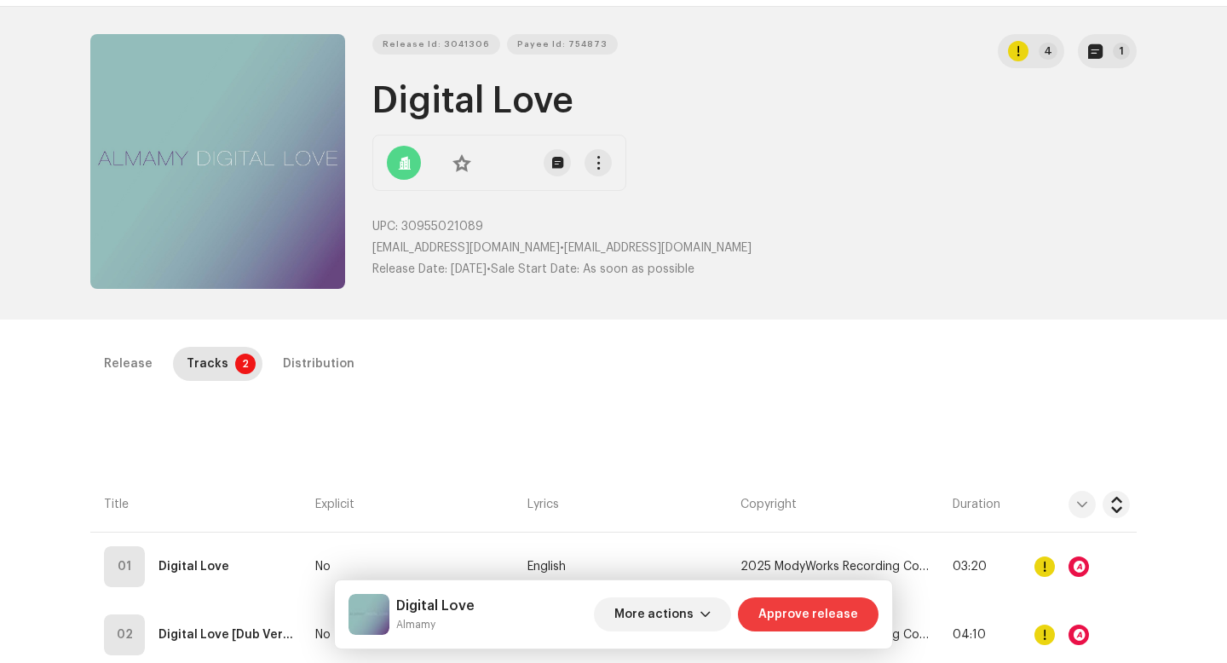
click at [812, 618] on span "Approve release" at bounding box center [808, 614] width 100 height 34
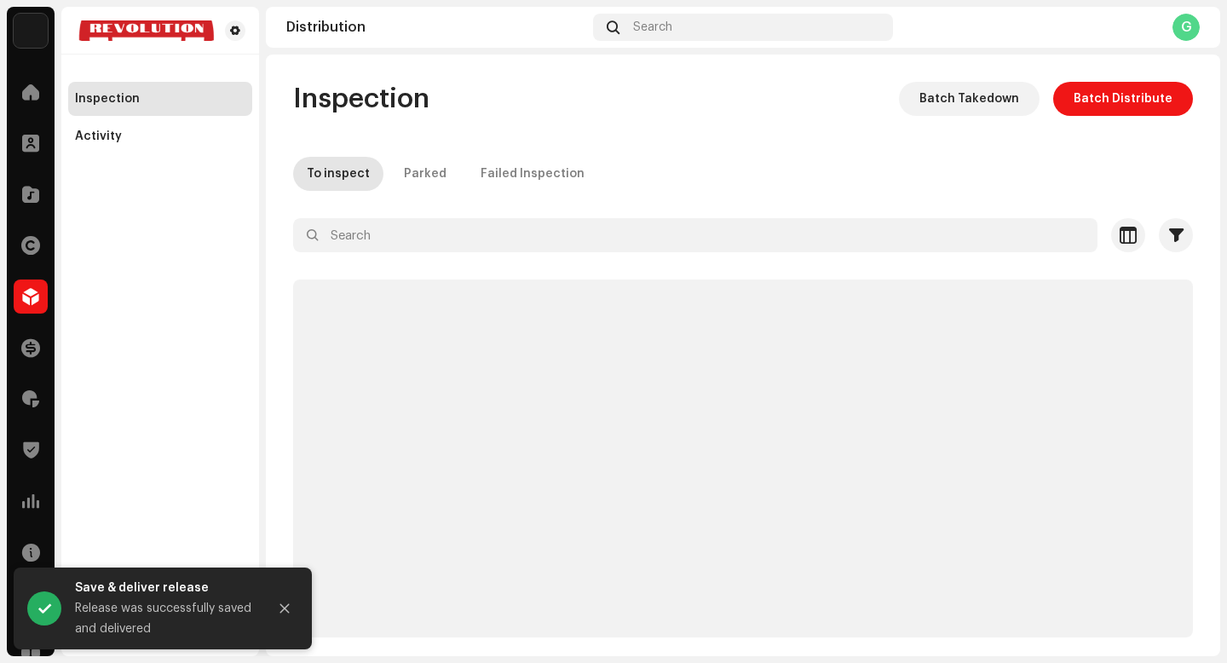
click at [33, 112] on div "Home" at bounding box center [31, 92] width 48 height 48
